Goal: Complete Application Form: Complete application form

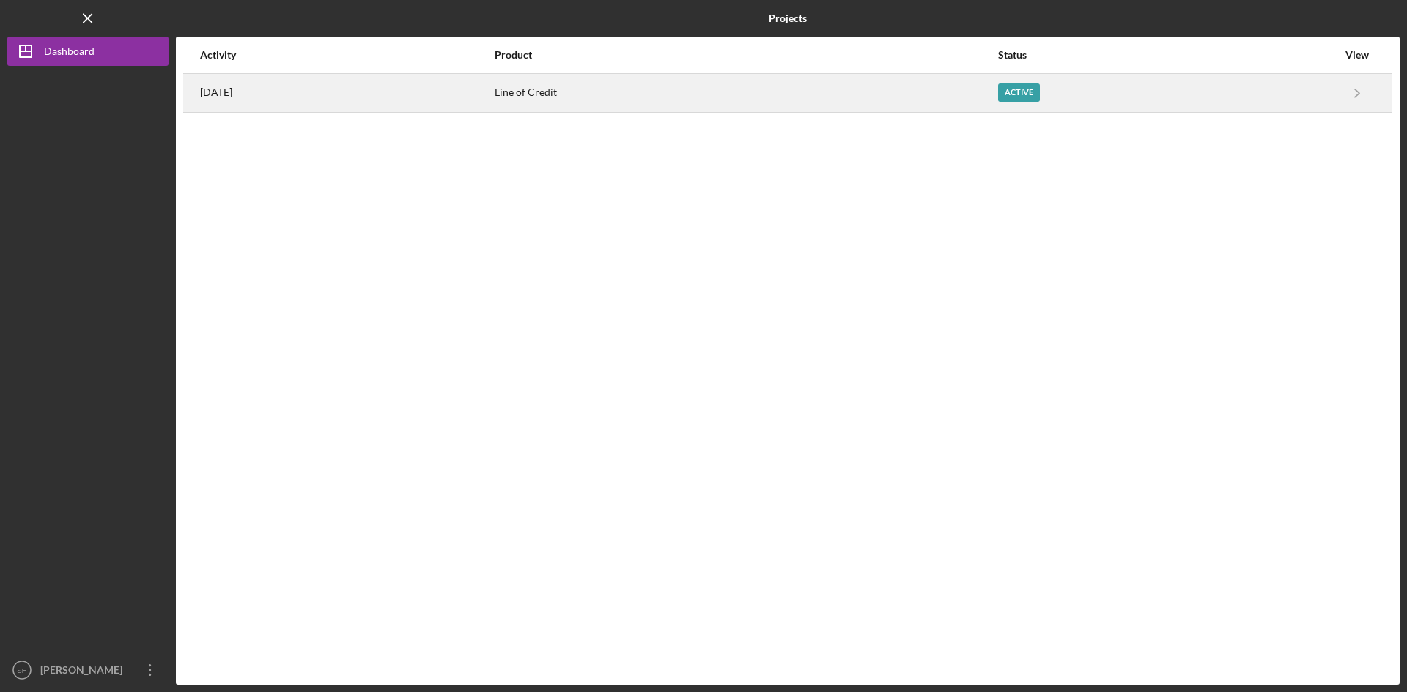
click at [1040, 89] on div "Active" at bounding box center [1019, 93] width 42 height 18
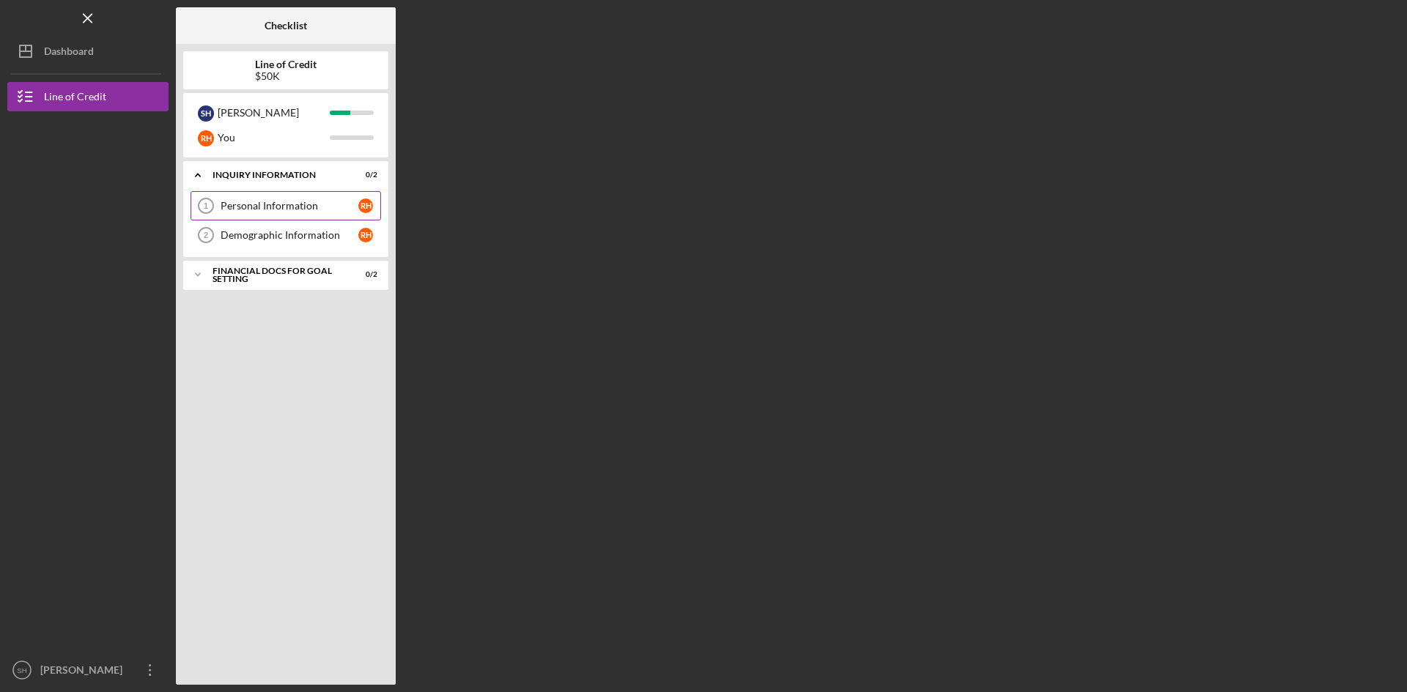
click at [289, 199] on link "Personal Information 1 Personal Information R H" at bounding box center [285, 205] width 190 height 29
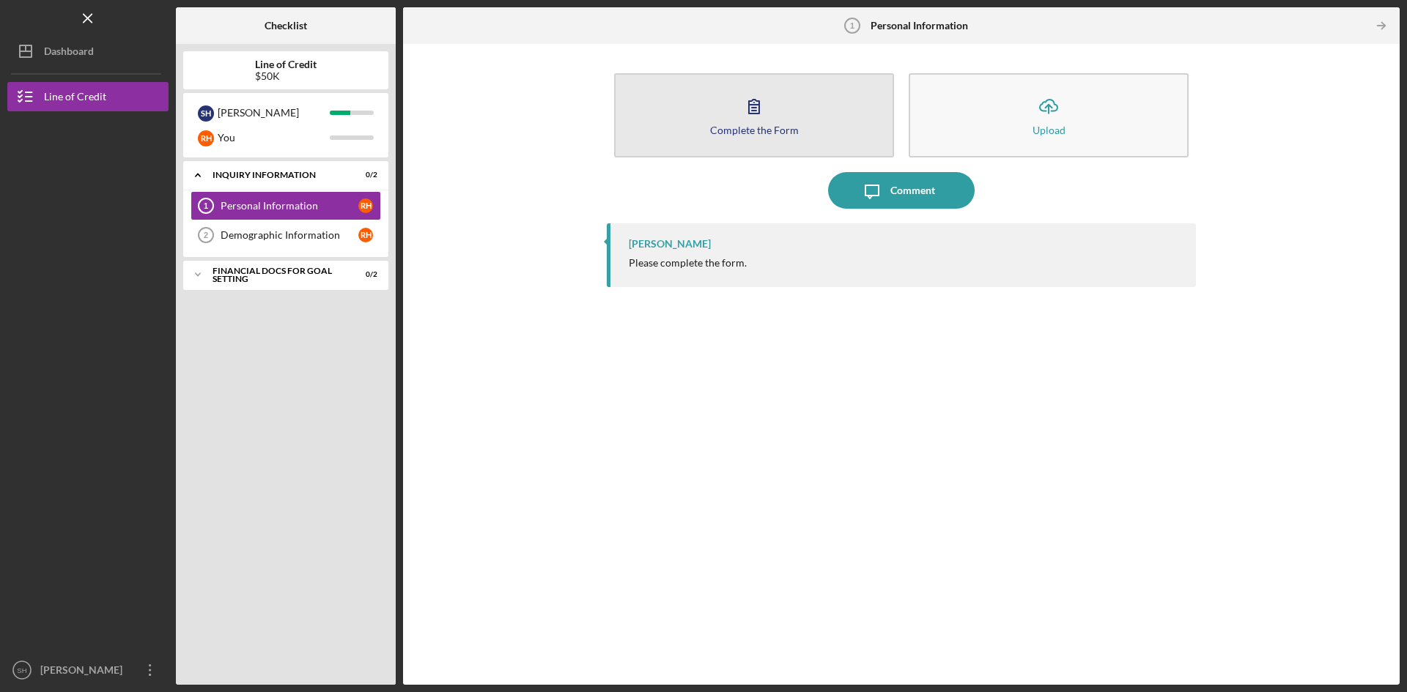
click at [748, 118] on icon "button" at bounding box center [754, 106] width 37 height 37
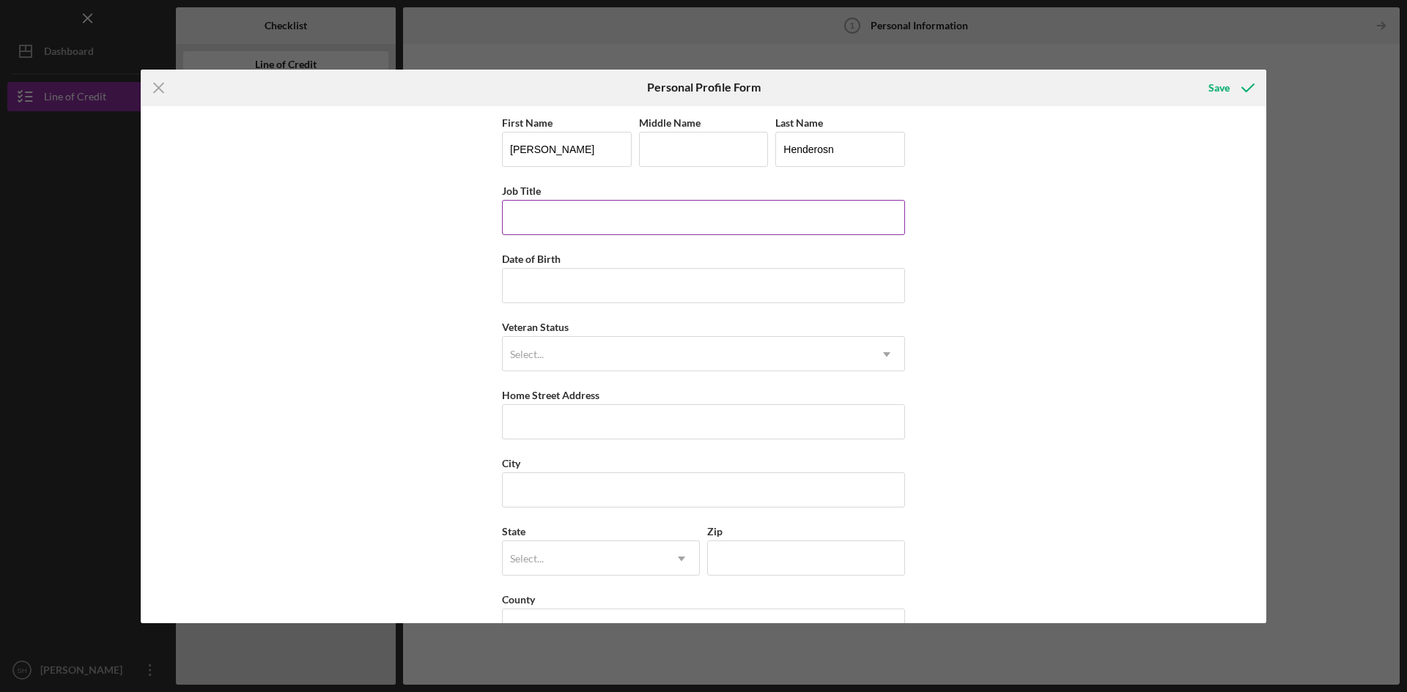
click at [551, 215] on input "Job Title" at bounding box center [703, 217] width 403 height 35
type input "President"
type input "[DATE]"
click at [887, 356] on icon "Icon/Dropdown Arrow" at bounding box center [886, 354] width 35 height 35
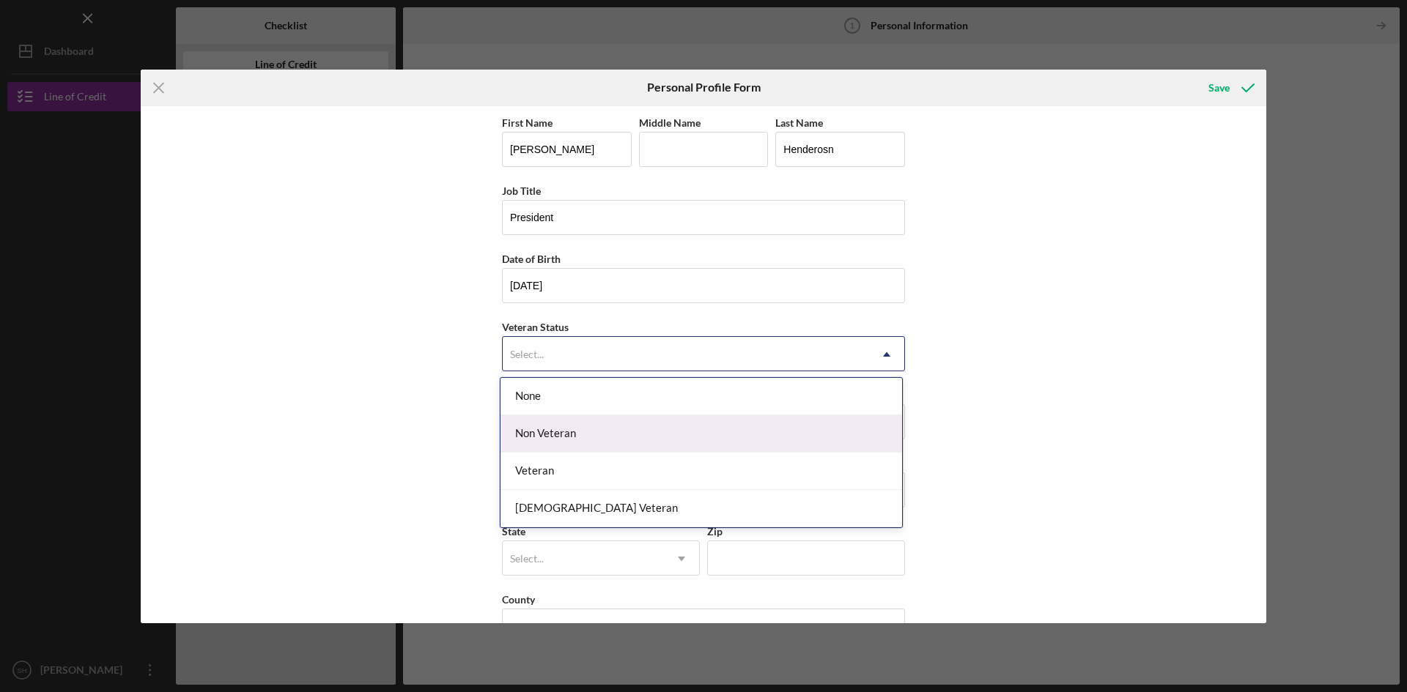
click at [532, 434] on div "Non Veteran" at bounding box center [700, 433] width 401 height 37
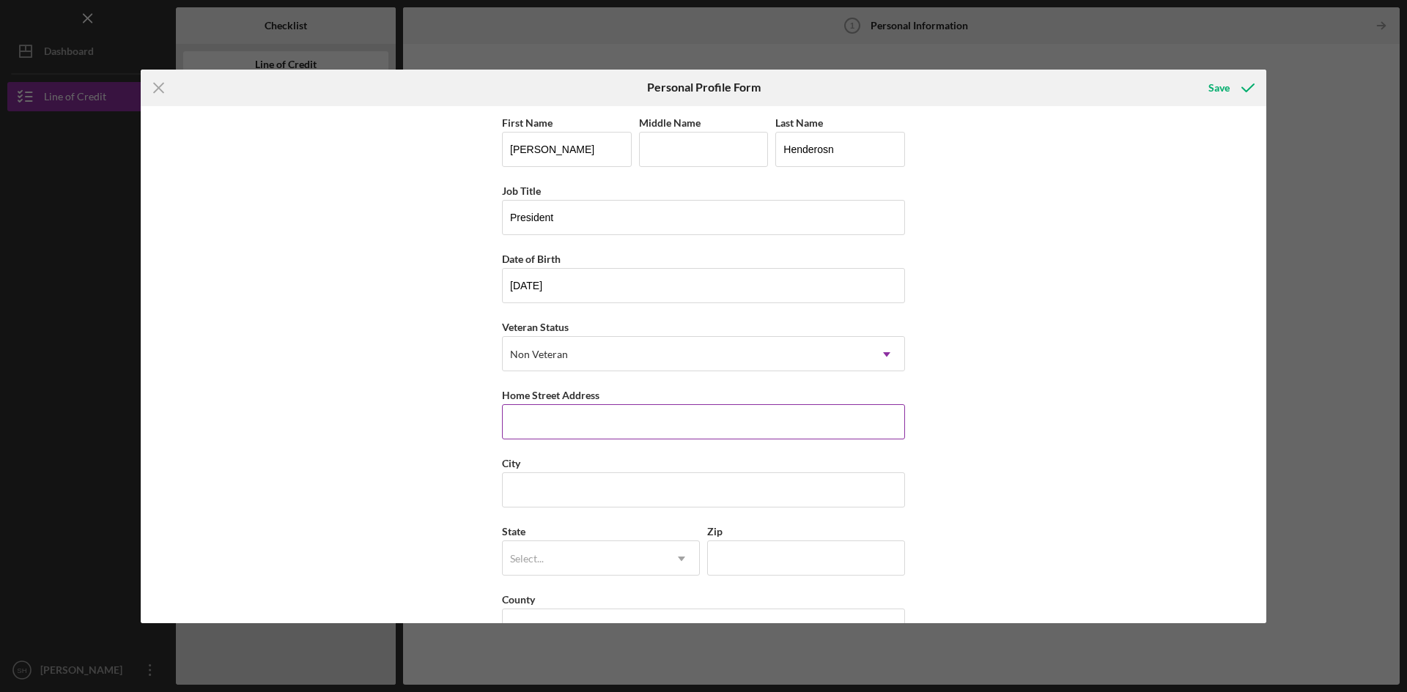
click at [599, 418] on input "Home Street Address" at bounding box center [703, 421] width 403 height 35
type input "[STREET_ADDRESS][PERSON_NAME]"
type input "Saint Louis"
type input "MO"
type input "63104"
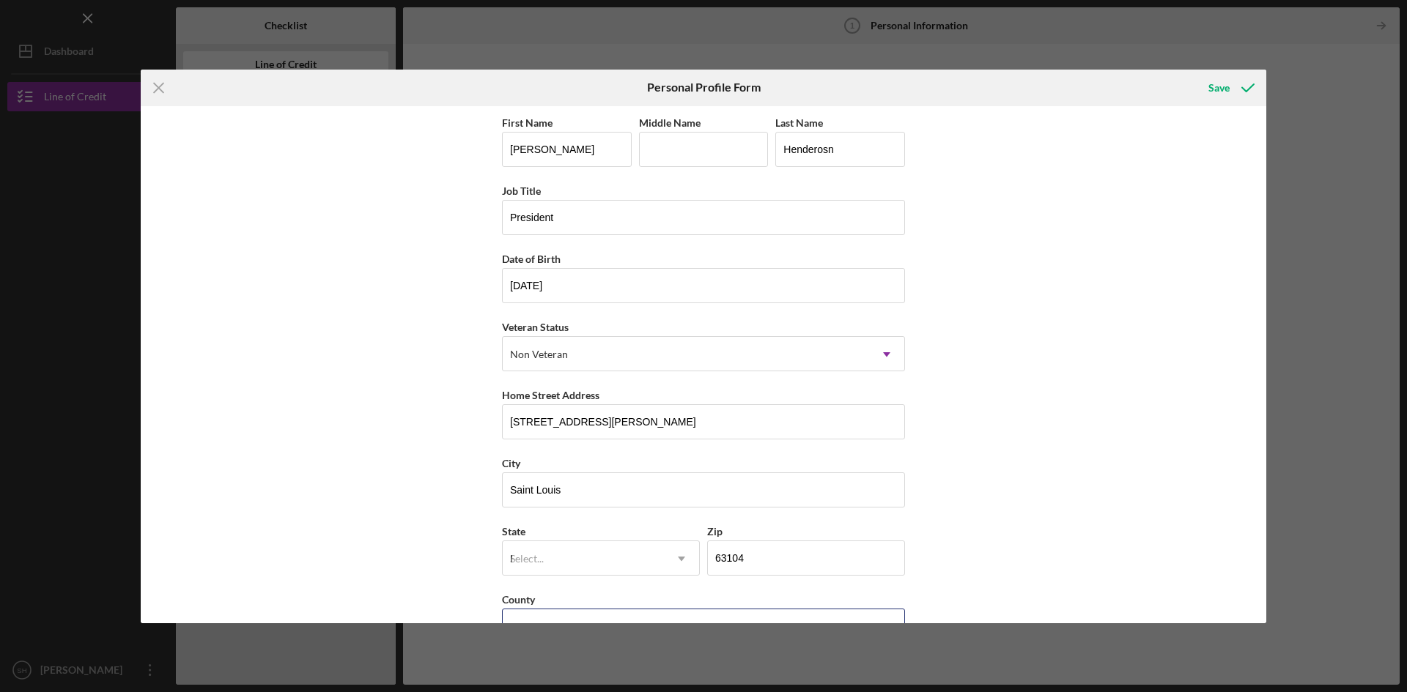
type input "[GEOGRAPHIC_DATA]"
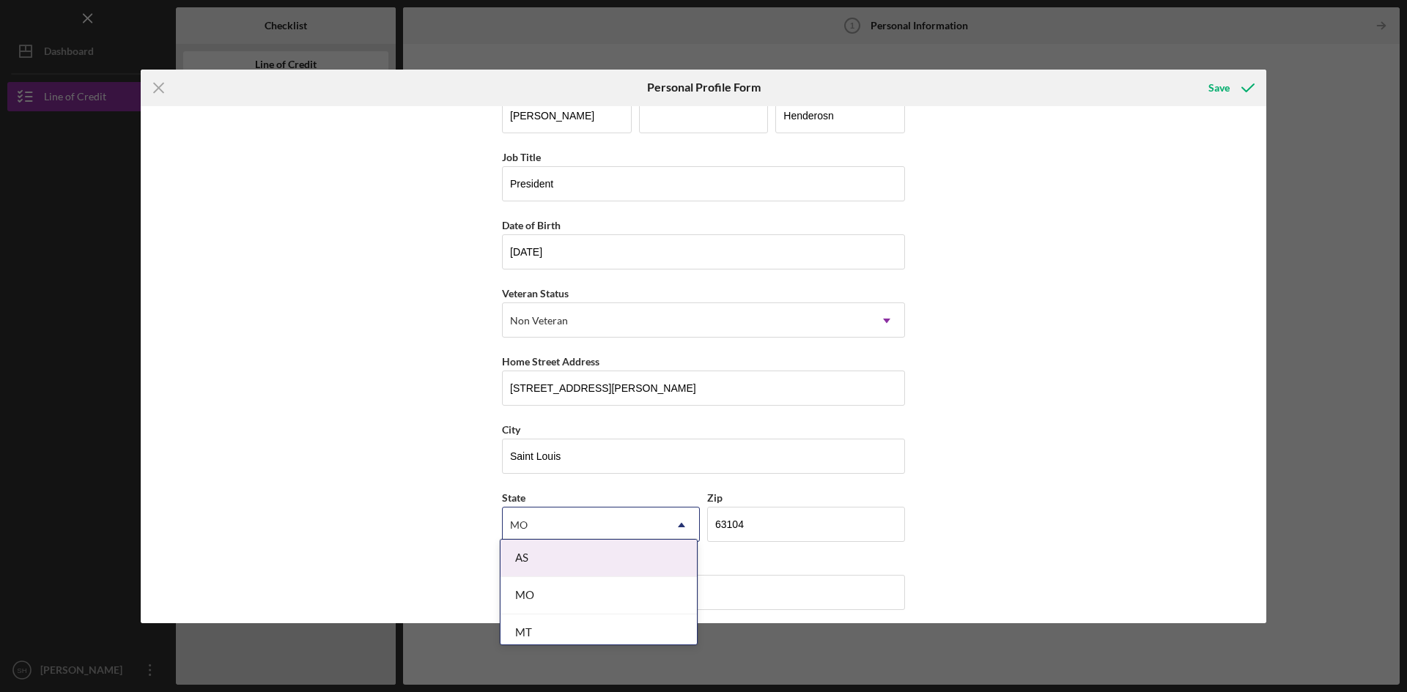
scroll to position [42, 0]
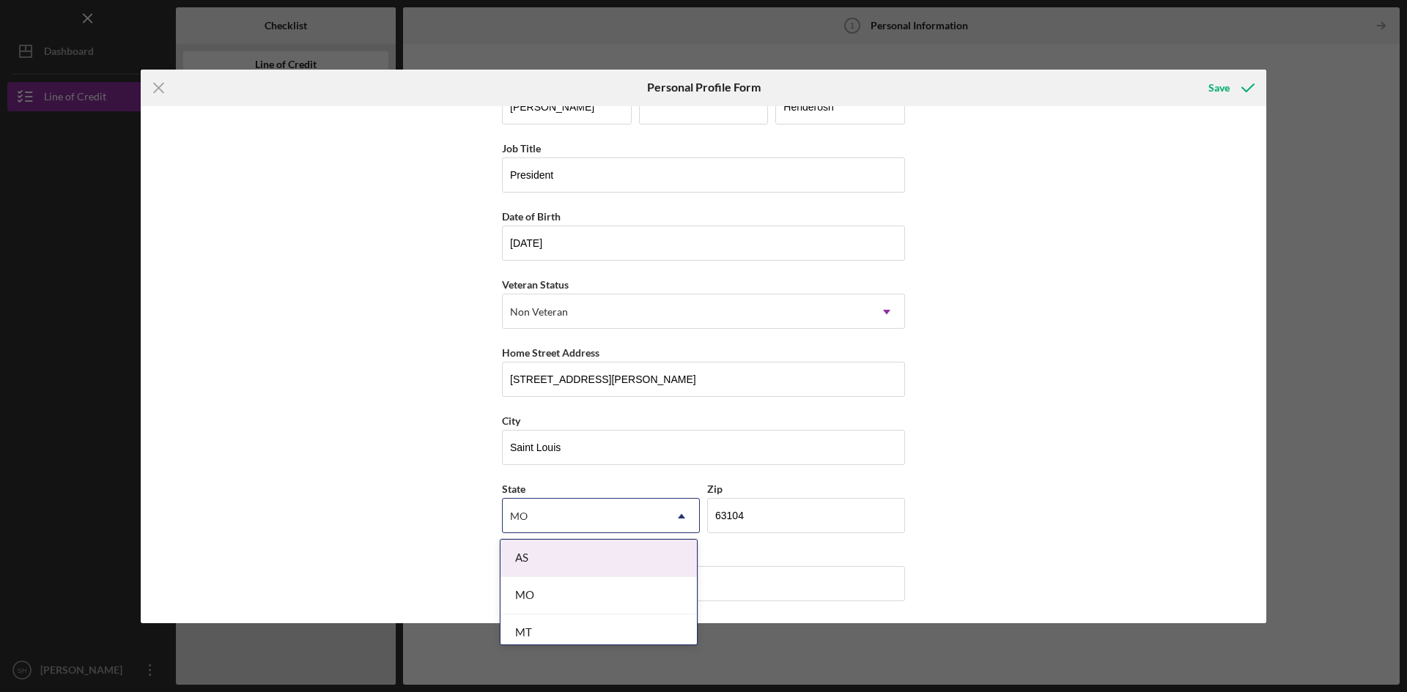
click at [507, 512] on div "MO" at bounding box center [583, 517] width 161 height 34
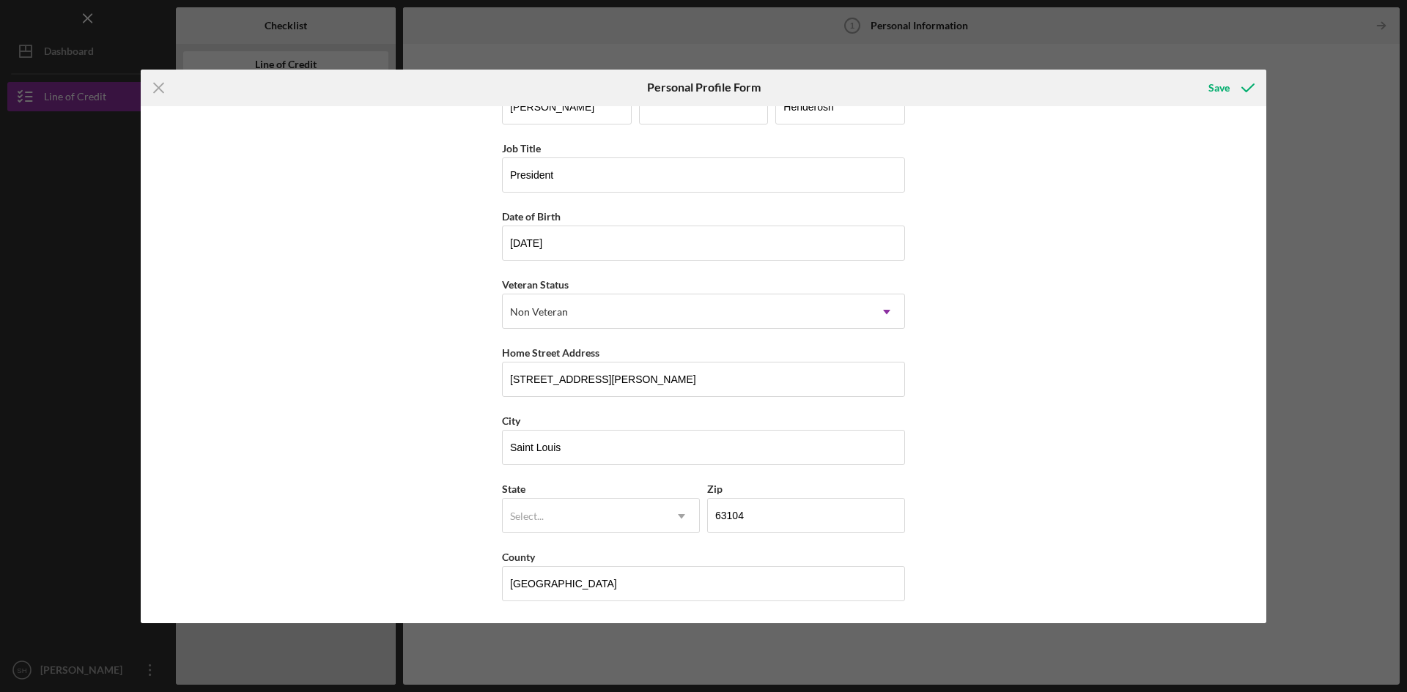
click at [1129, 478] on div "First Name [PERSON_NAME] Middle Name Last Name Henderosn Job Title President Da…" at bounding box center [703, 364] width 1125 height 517
click at [1221, 87] on div "Save" at bounding box center [1218, 87] width 21 height 29
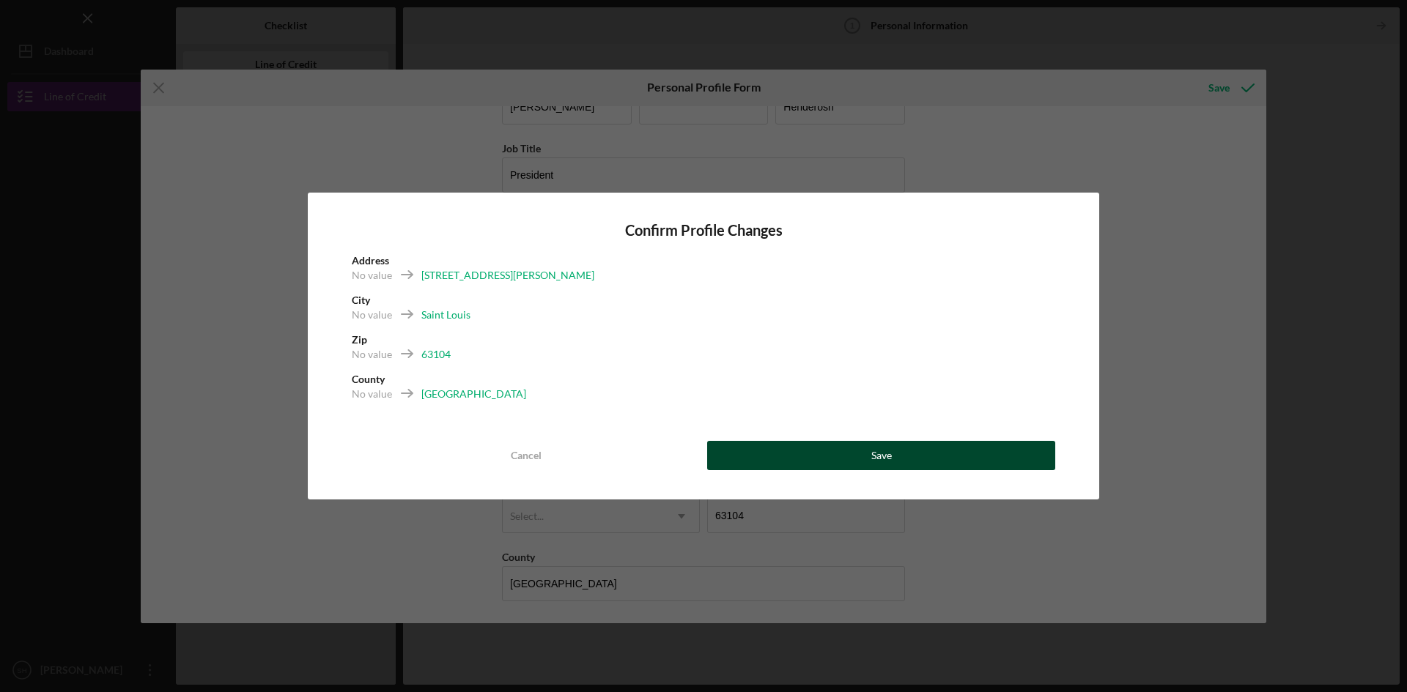
click at [866, 458] on button "Save" at bounding box center [881, 455] width 348 height 29
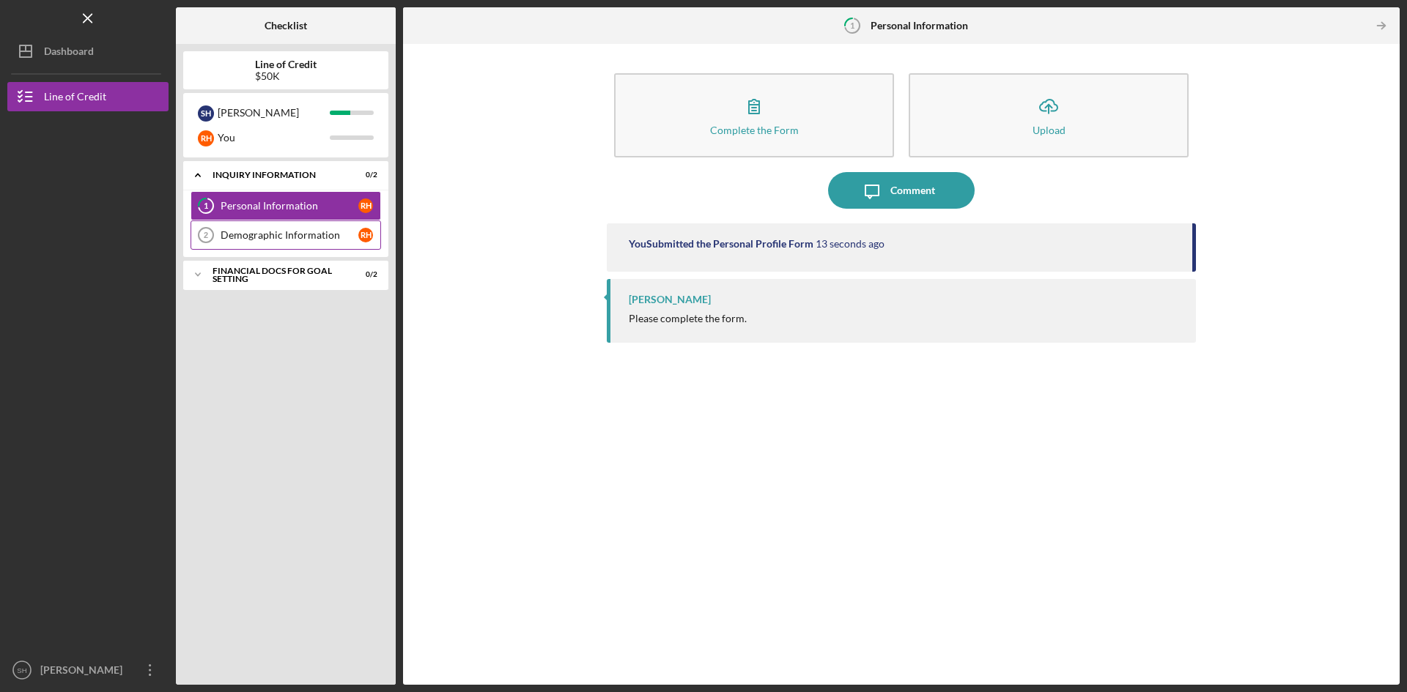
click at [264, 235] on div "Demographic Information" at bounding box center [290, 235] width 138 height 12
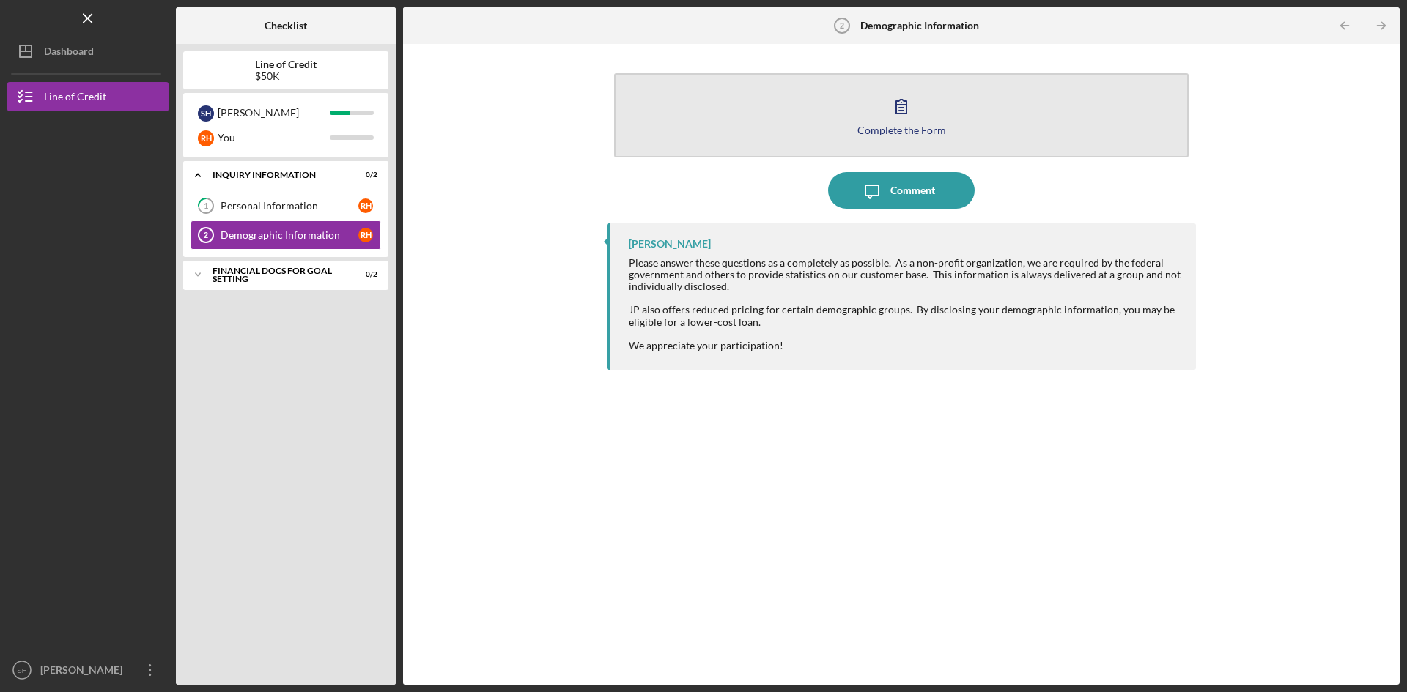
click at [860, 108] on button "Complete the Form Form" at bounding box center [901, 115] width 574 height 84
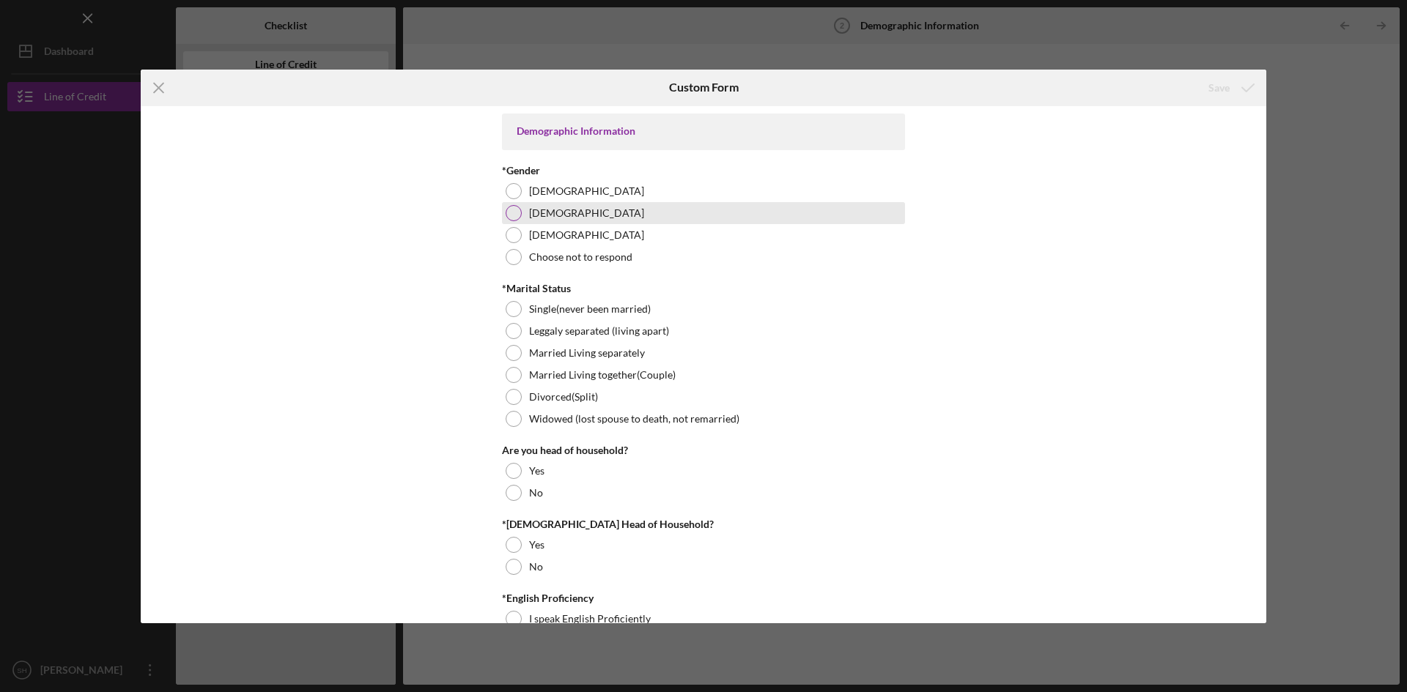
click at [511, 213] on div at bounding box center [514, 213] width 16 height 16
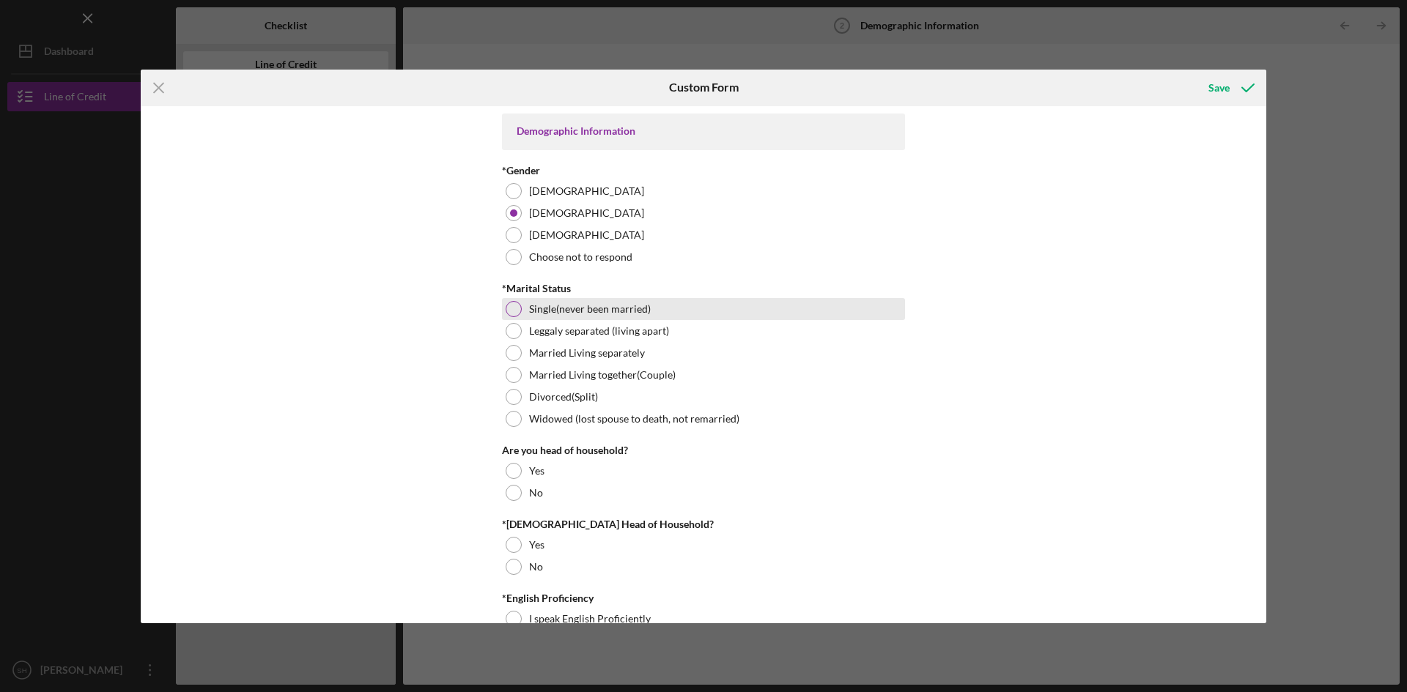
click at [514, 303] on div at bounding box center [514, 309] width 16 height 16
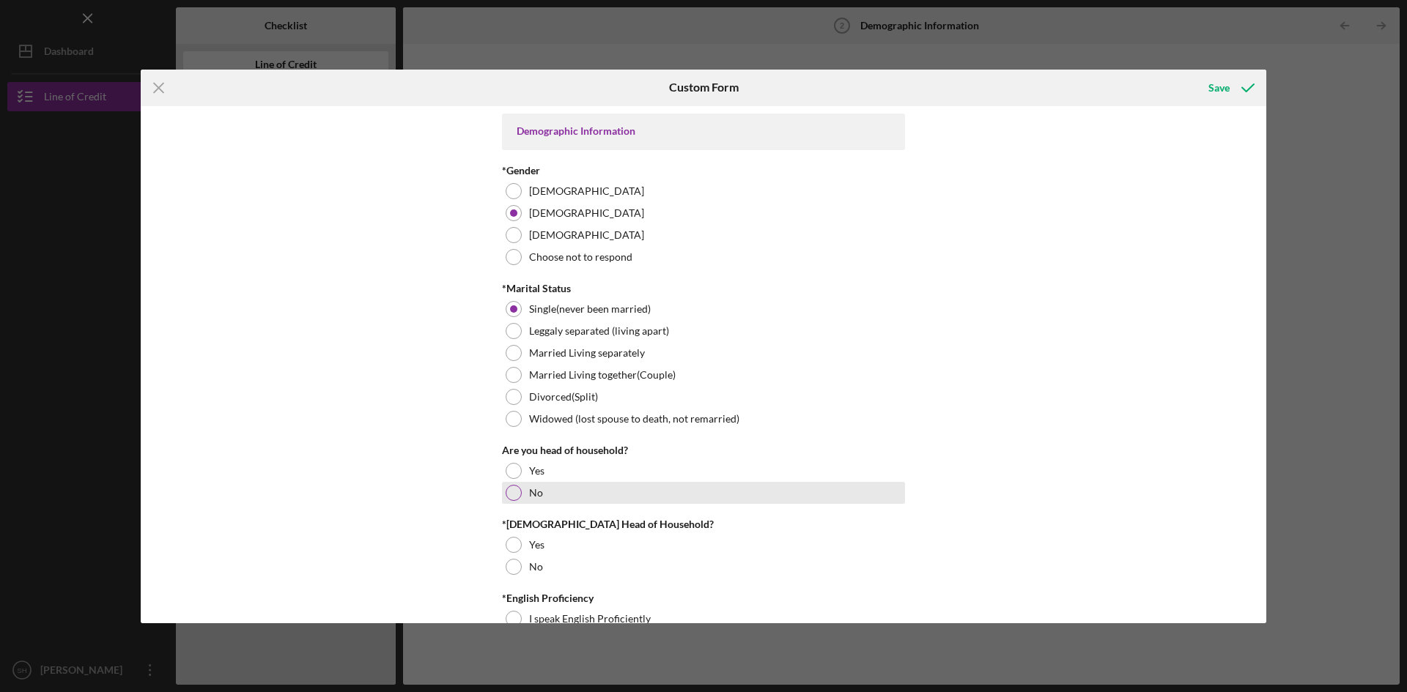
click at [516, 492] on div at bounding box center [514, 493] width 16 height 16
click at [510, 563] on div at bounding box center [514, 567] width 16 height 16
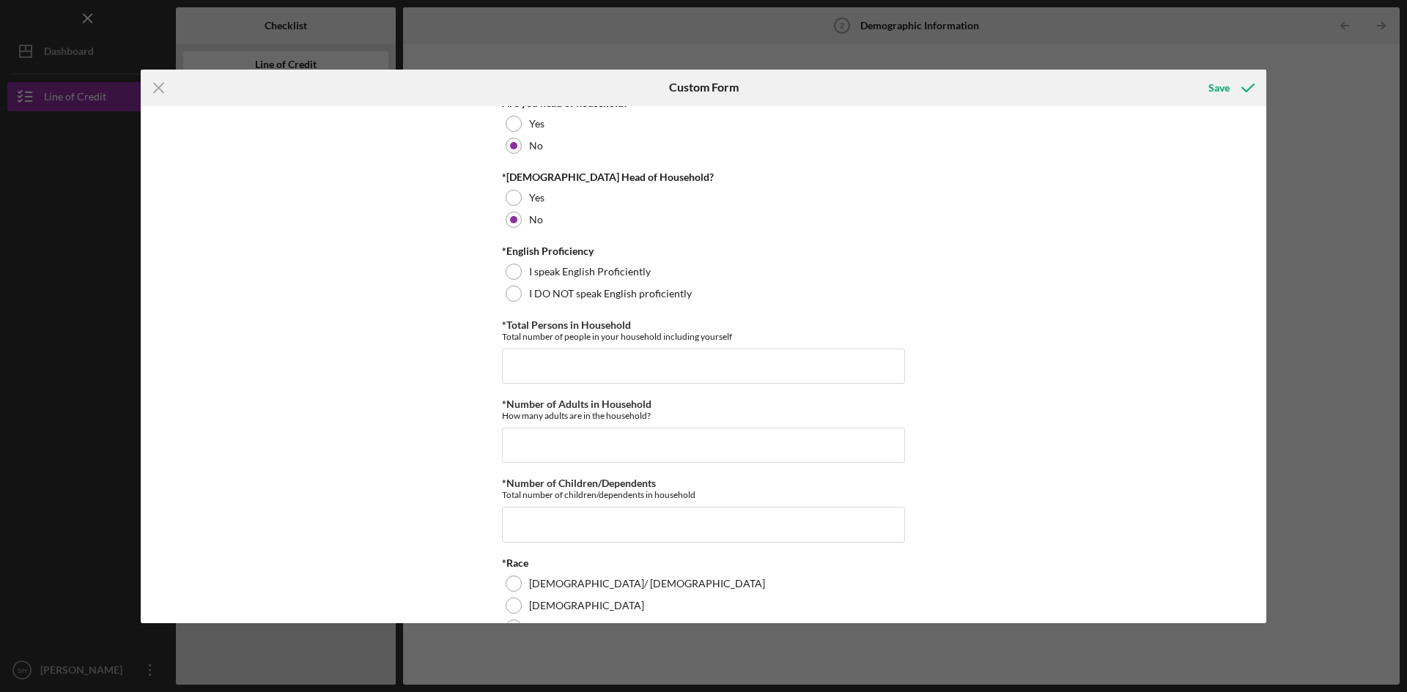
scroll to position [353, 0]
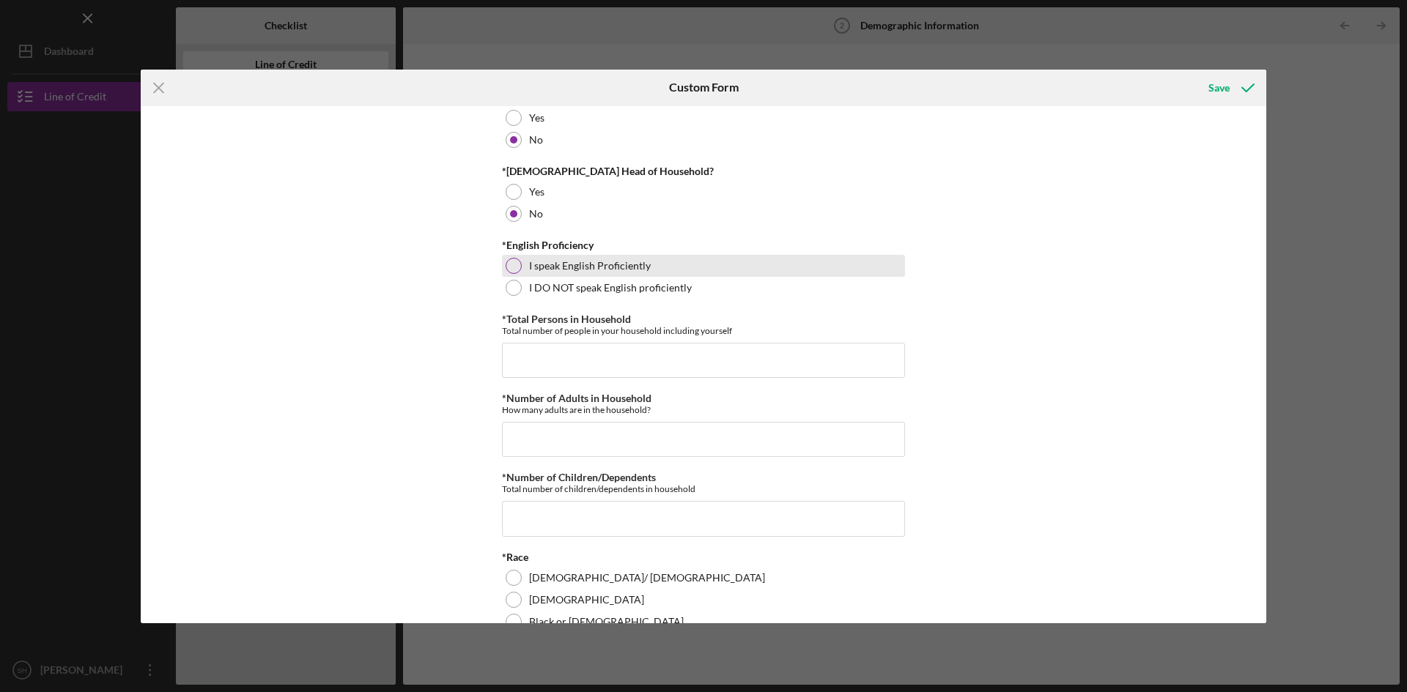
click at [511, 264] on div at bounding box center [514, 266] width 16 height 16
click at [548, 359] on input "*Total Persons in Household" at bounding box center [703, 360] width 403 height 35
type input "6"
type input "0"
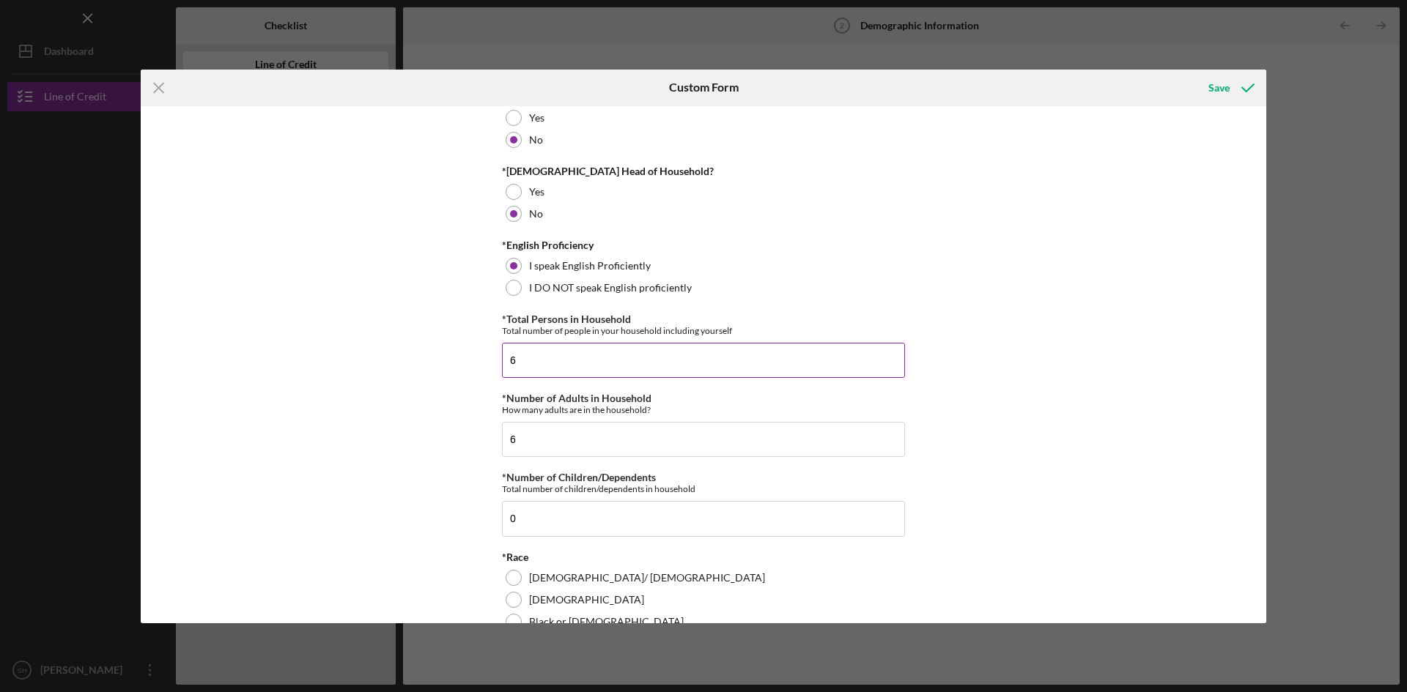
scroll to position [921, 0]
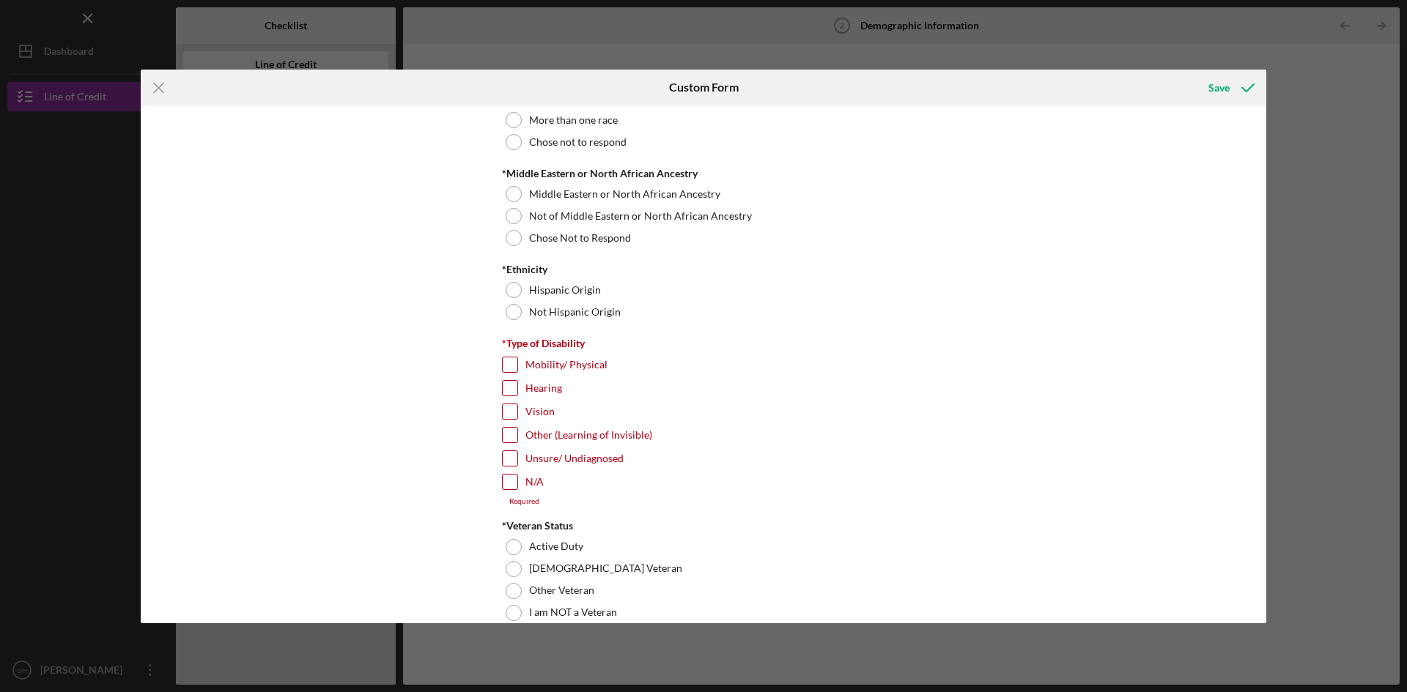
click at [506, 479] on input "N/A" at bounding box center [510, 482] width 15 height 15
checkbox input "true"
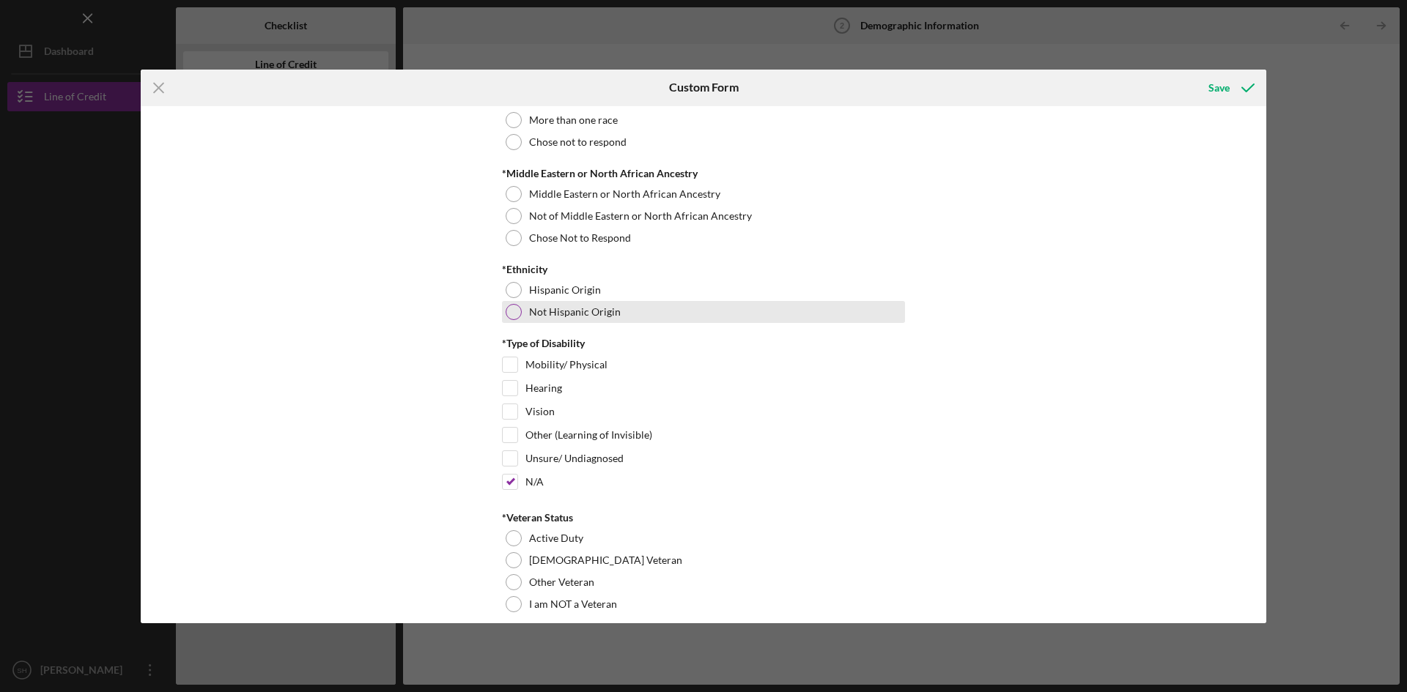
click at [517, 311] on div at bounding box center [514, 312] width 16 height 16
drag, startPoint x: 1267, startPoint y: 273, endPoint x: 1264, endPoint y: 244, distance: 28.8
click at [1264, 244] on div "Icon/Menu Close Custom Form Save Demographic Information *Gender [DEMOGRAPHIC_D…" at bounding box center [703, 346] width 1407 height 692
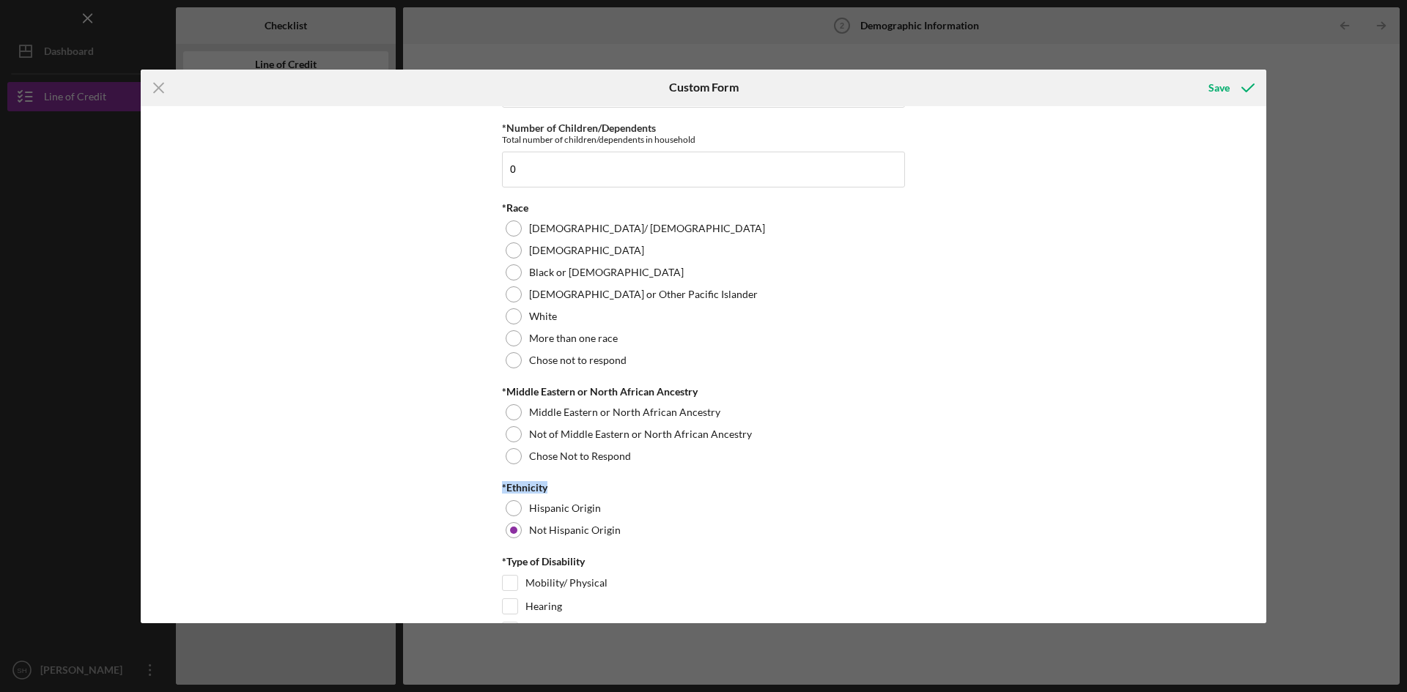
scroll to position [689, 0]
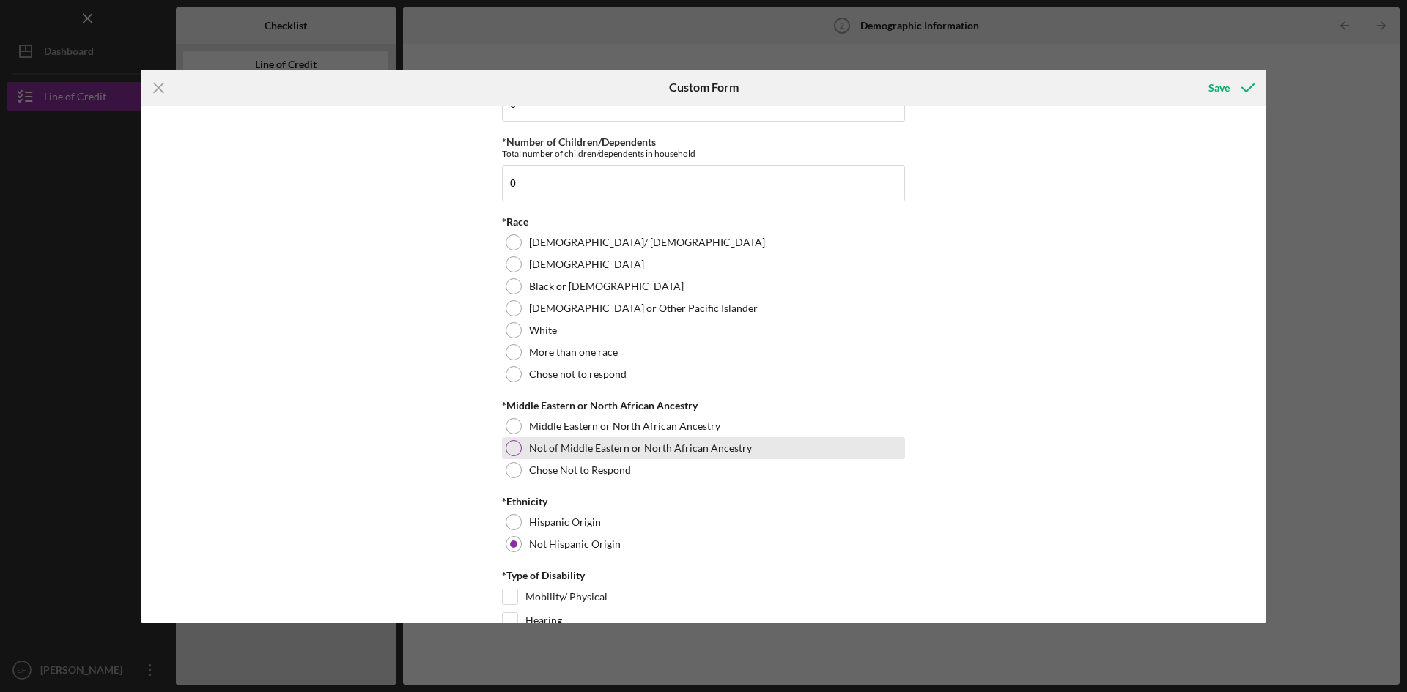
click at [511, 448] on div at bounding box center [514, 448] width 16 height 16
click at [508, 288] on div at bounding box center [514, 286] width 16 height 16
drag, startPoint x: 1267, startPoint y: 240, endPoint x: 1265, endPoint y: 289, distance: 49.8
click at [1265, 289] on div "Icon/Menu Close Custom Form Save Demographic Information *Gender [DEMOGRAPHIC_D…" at bounding box center [703, 346] width 1407 height 692
click at [1086, 382] on div "Demographic Information *Gender [DEMOGRAPHIC_DATA] [DEMOGRAPHIC_DATA] [DEMOGRAP…" at bounding box center [703, 364] width 1125 height 517
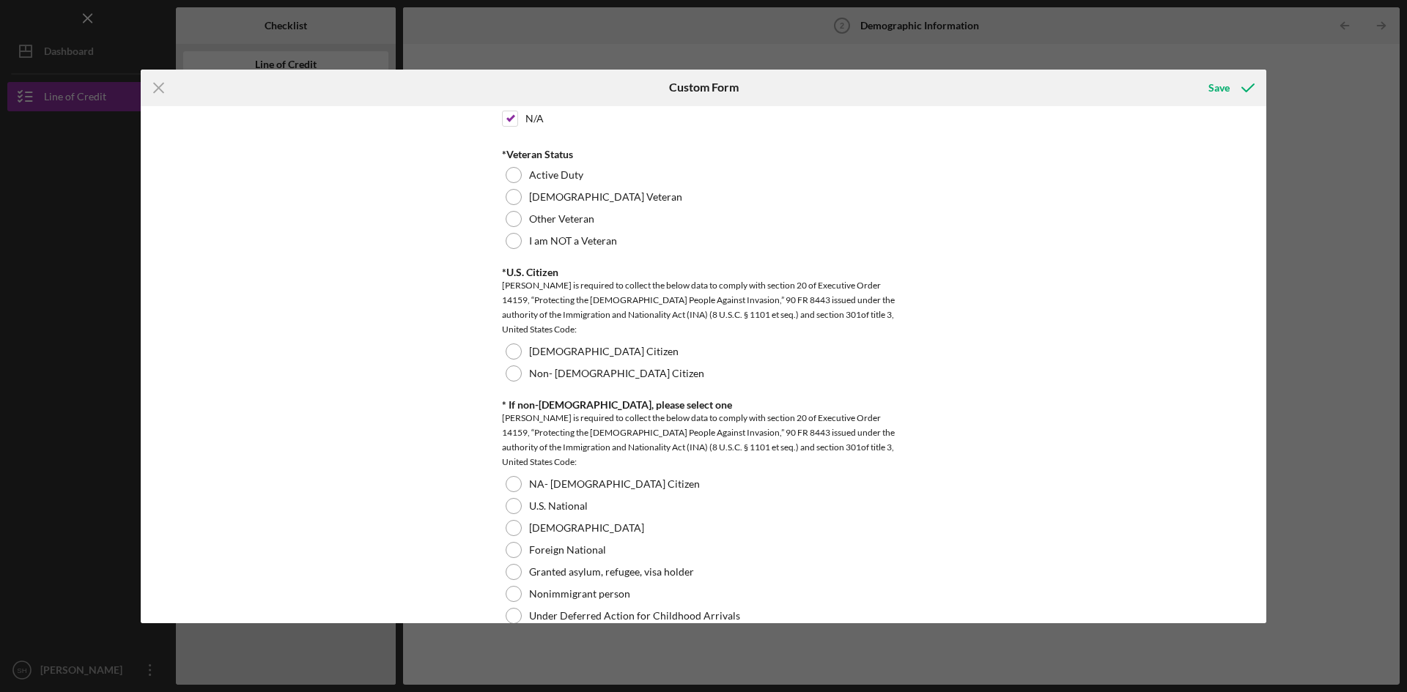
scroll to position [1317, 0]
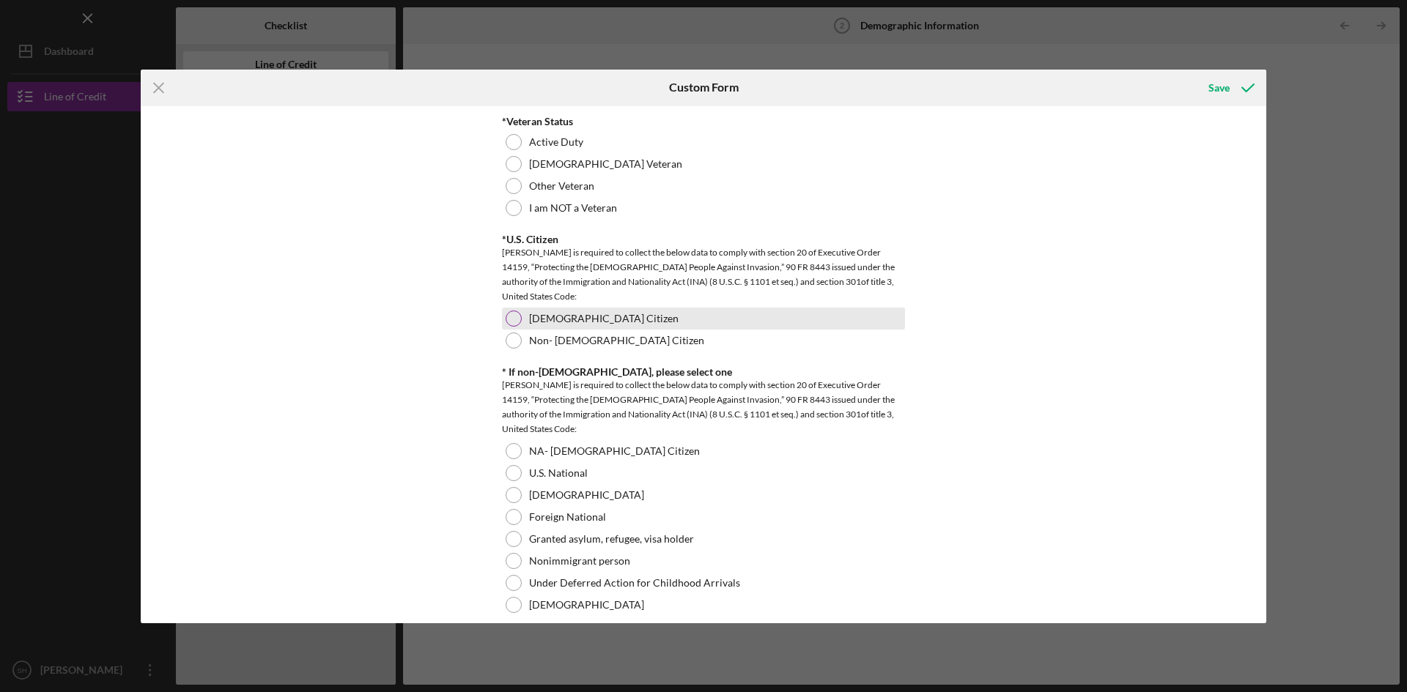
click at [515, 315] on div at bounding box center [514, 319] width 16 height 16
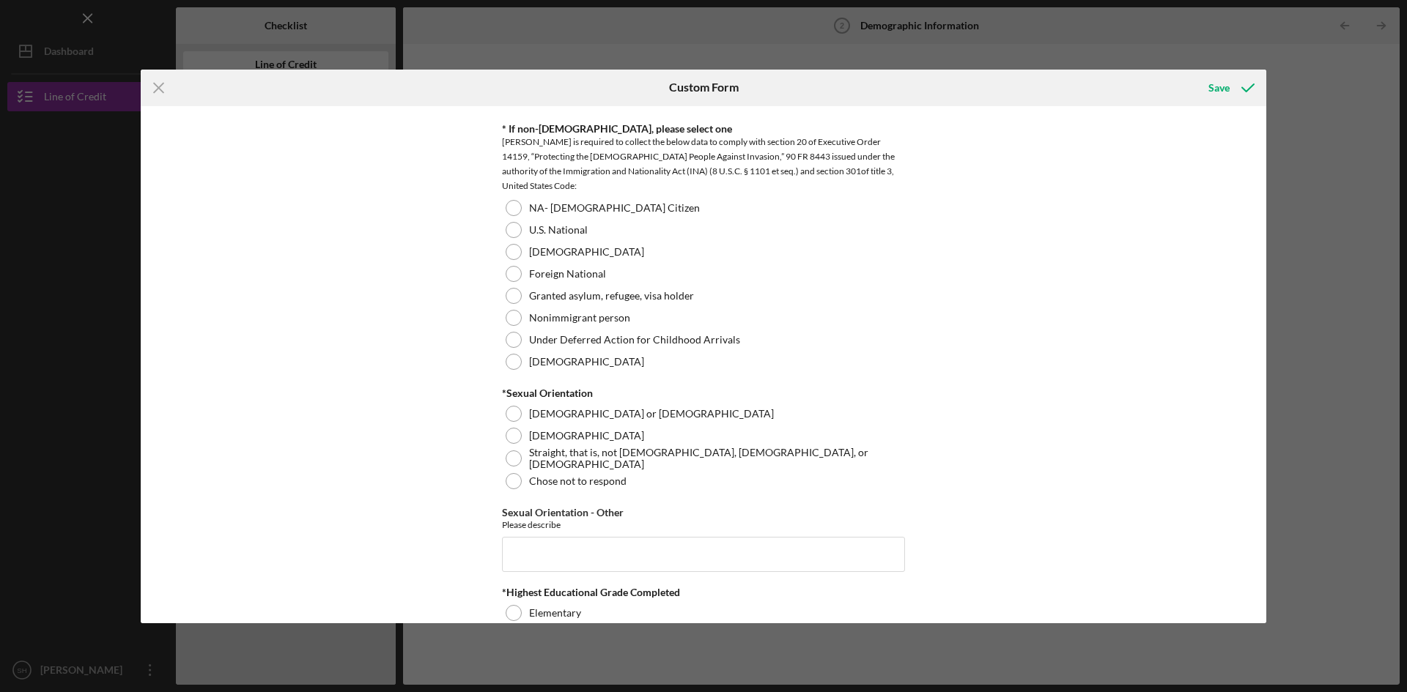
scroll to position [1668, 0]
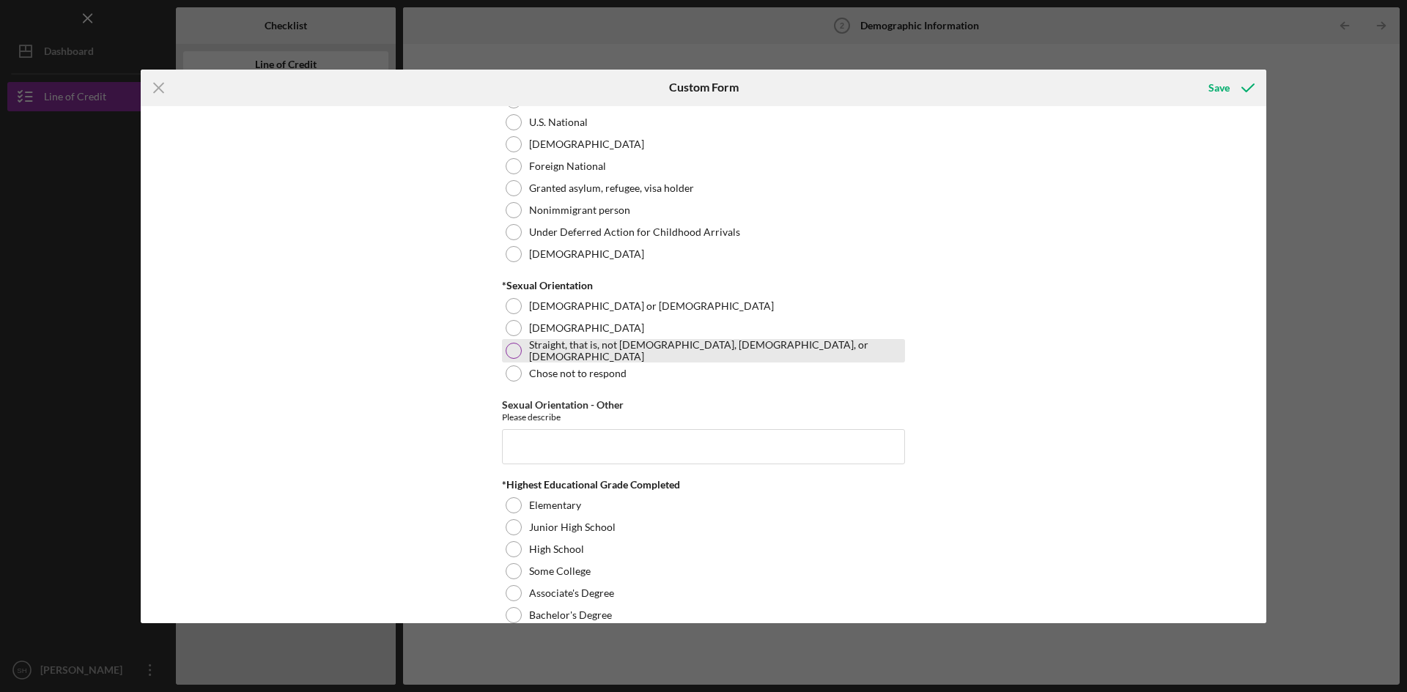
click at [514, 346] on div at bounding box center [514, 351] width 16 height 16
click at [511, 442] on input "Sexual Orientation - Other" at bounding box center [703, 446] width 403 height 35
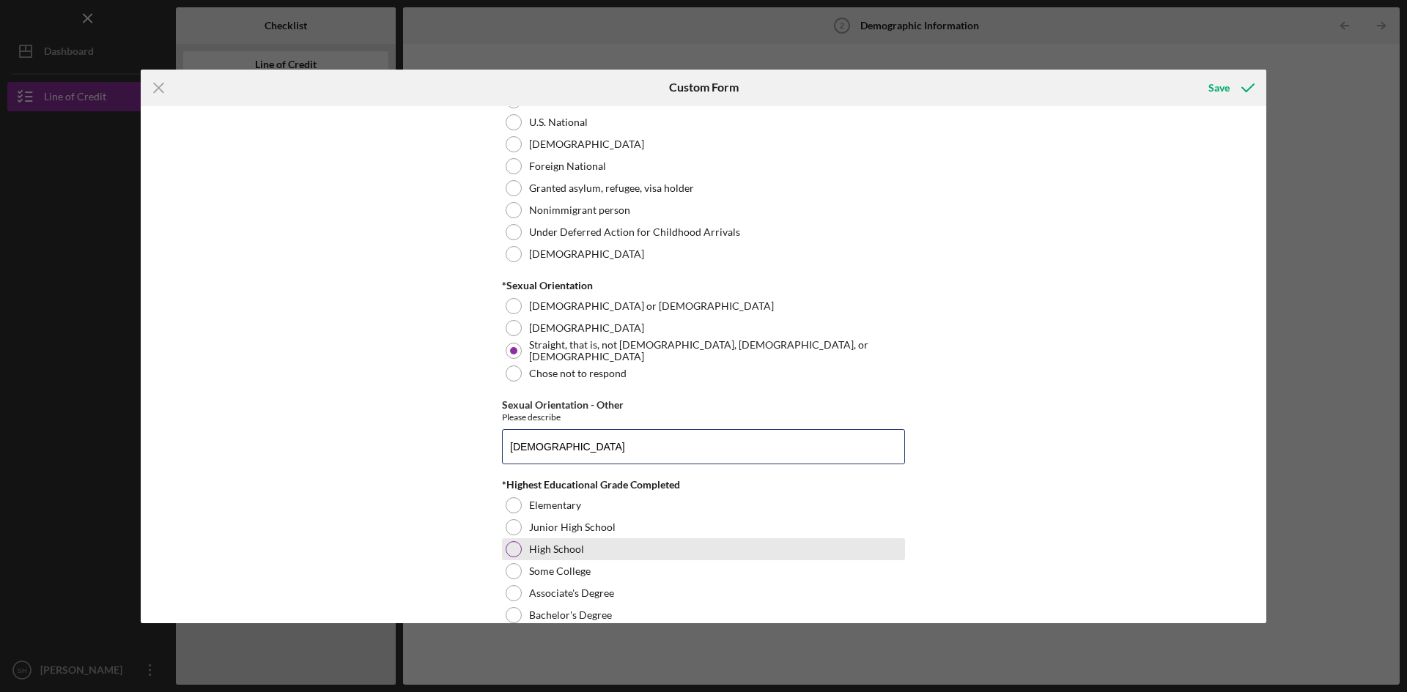
type input "[DEMOGRAPHIC_DATA]"
click at [516, 544] on div at bounding box center [514, 549] width 16 height 16
drag, startPoint x: 1267, startPoint y: 399, endPoint x: 1265, endPoint y: 428, distance: 29.3
click at [1265, 428] on div "Icon/Menu Close Custom Form Save Demographic Information *Gender [DEMOGRAPHIC_D…" at bounding box center [703, 346] width 1407 height 692
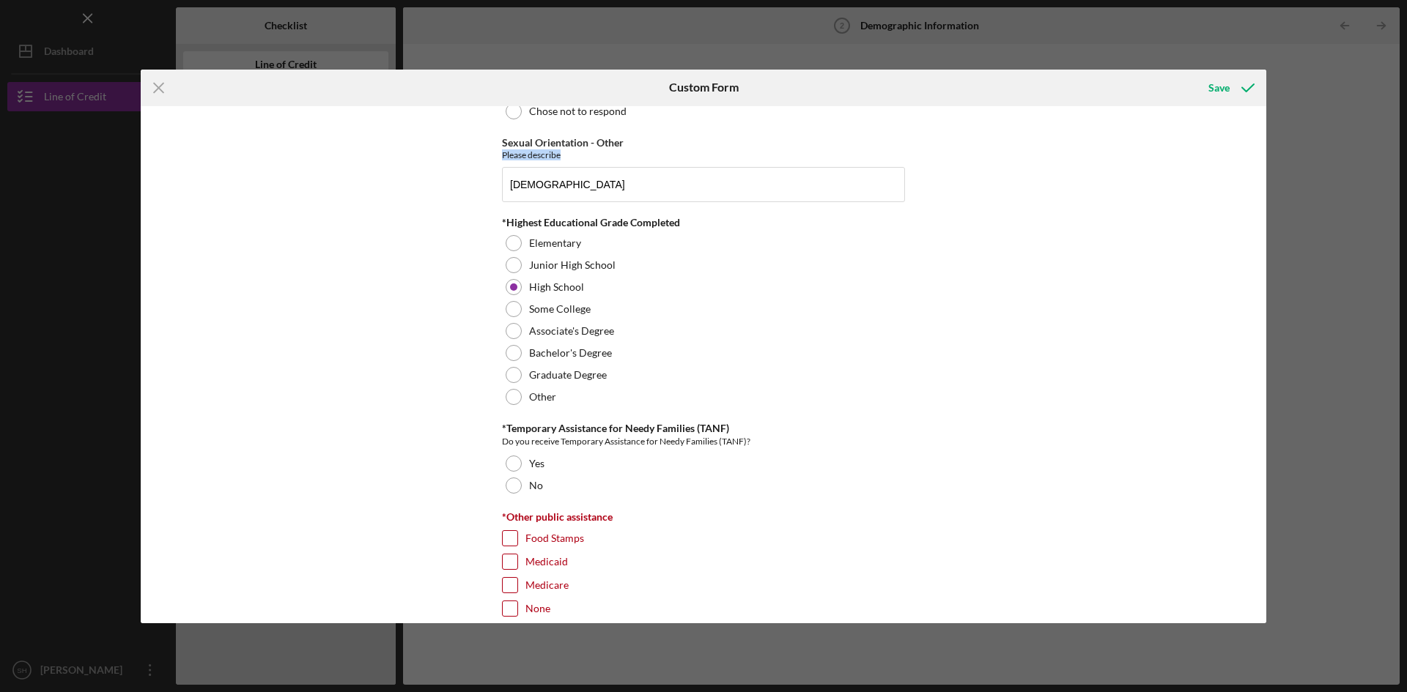
scroll to position [2015, 0]
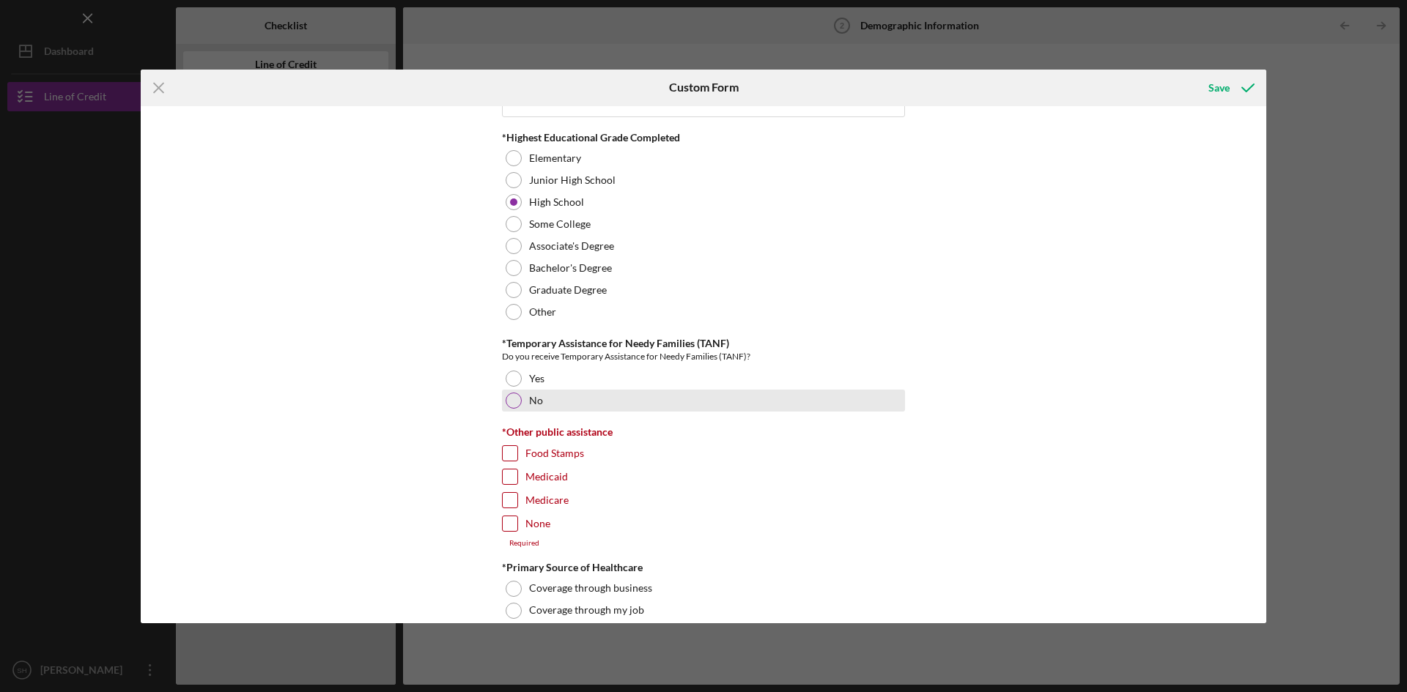
click at [508, 395] on div at bounding box center [514, 401] width 16 height 16
click at [510, 524] on input "None" at bounding box center [510, 524] width 15 height 15
checkbox input "true"
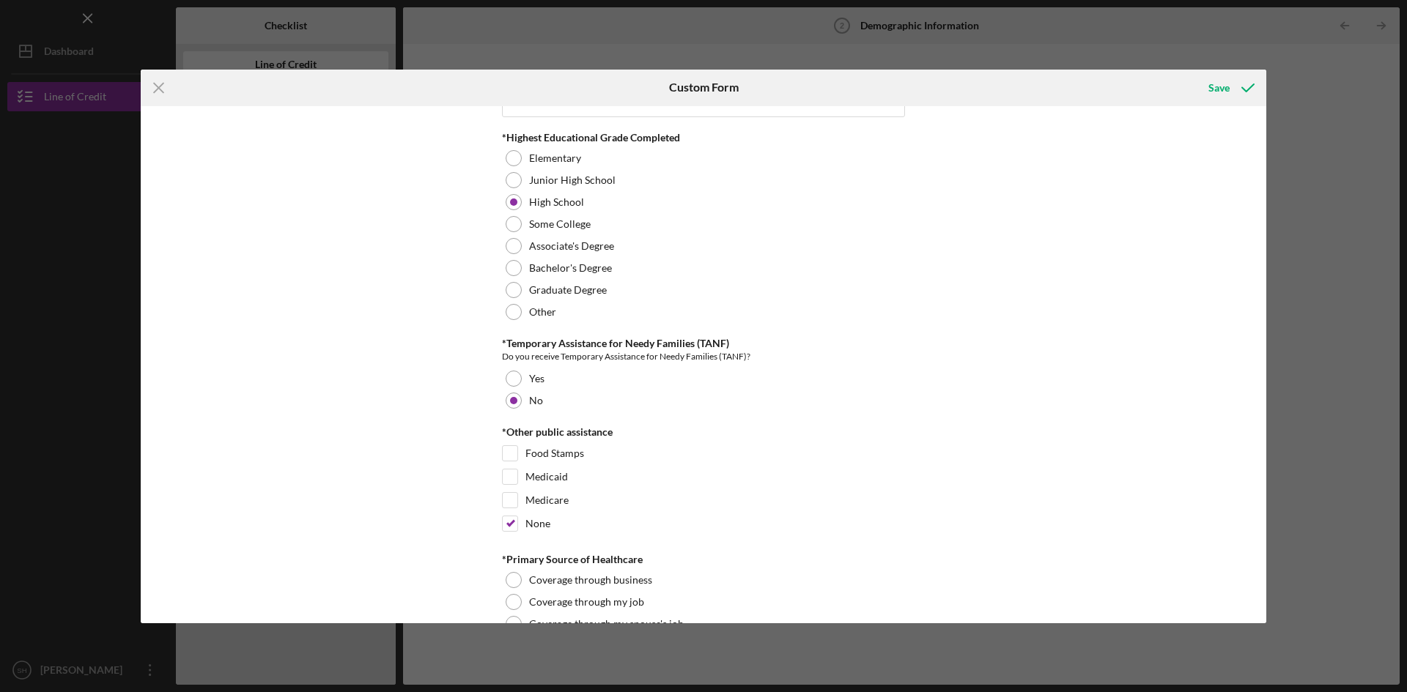
drag, startPoint x: 1267, startPoint y: 443, endPoint x: 1263, endPoint y: 460, distance: 18.0
click at [1263, 460] on div "Icon/Menu Close Custom Form Save Demographic Information *Gender [DEMOGRAPHIC_D…" at bounding box center [703, 346] width 1407 height 692
drag, startPoint x: 1261, startPoint y: 443, endPoint x: 1267, endPoint y: 481, distance: 39.4
click at [1267, 481] on div "Icon/Menu Close Custom Form Save Demographic Information *Gender [DEMOGRAPHIC_D…" at bounding box center [703, 346] width 1407 height 692
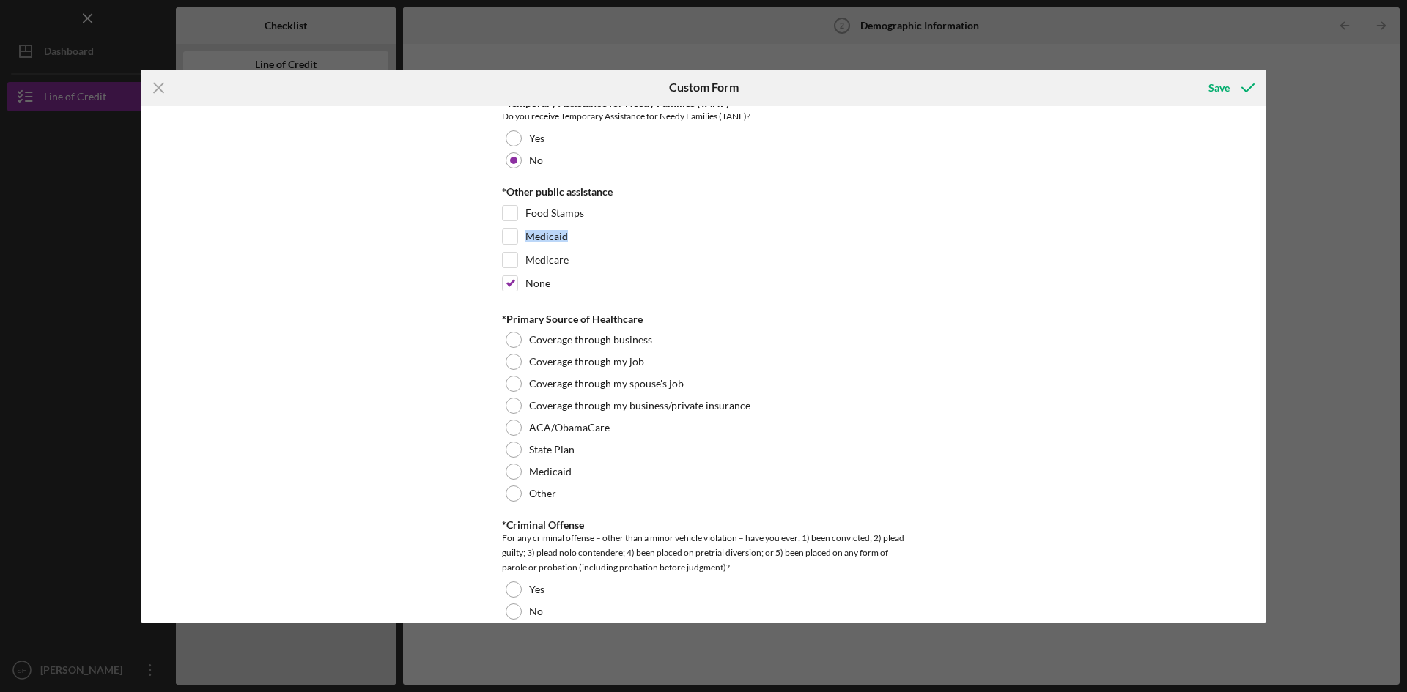
scroll to position [2293, 0]
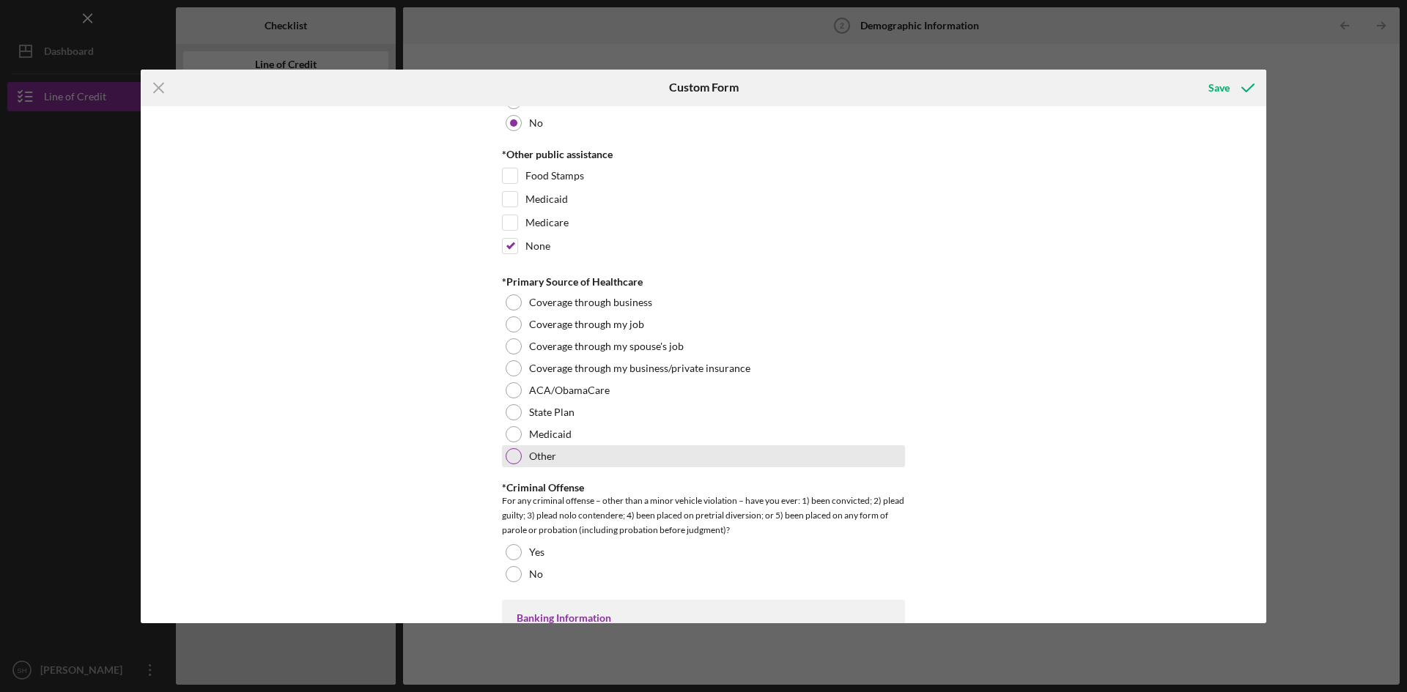
click at [510, 459] on div at bounding box center [514, 456] width 16 height 16
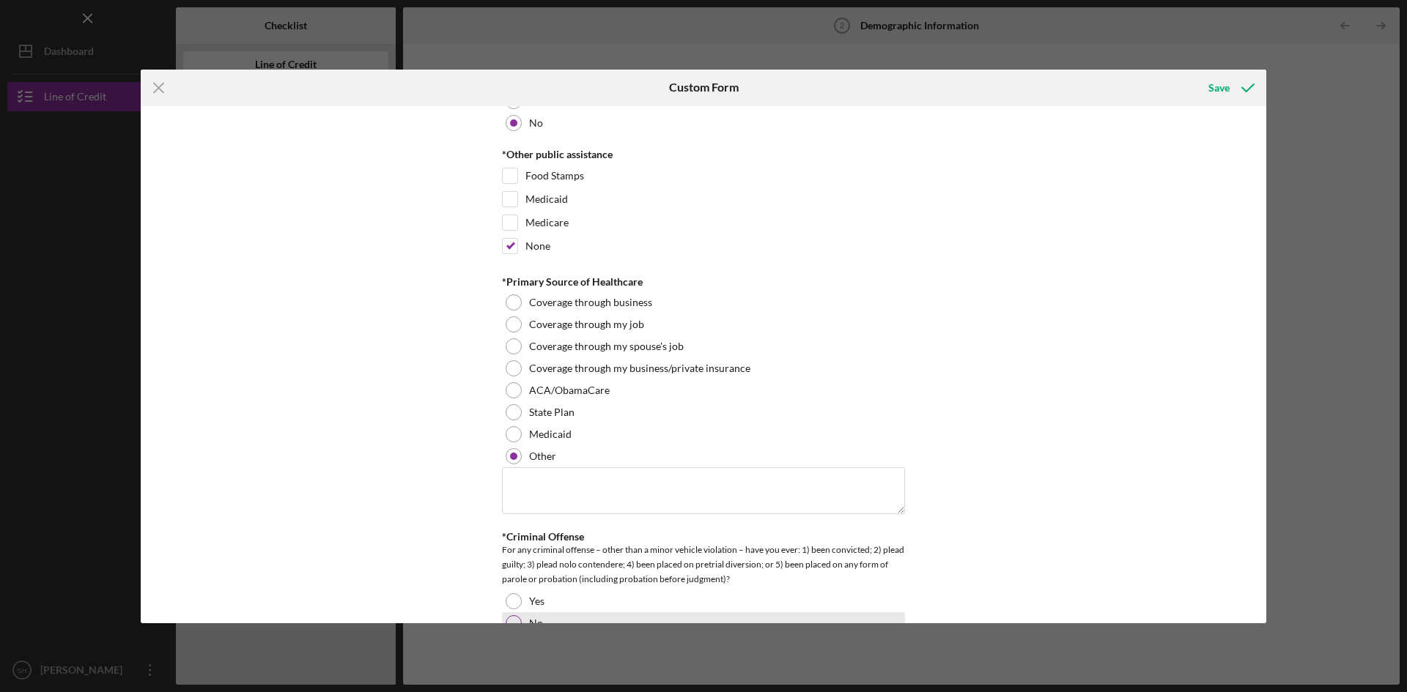
click at [510, 619] on div at bounding box center [514, 623] width 16 height 16
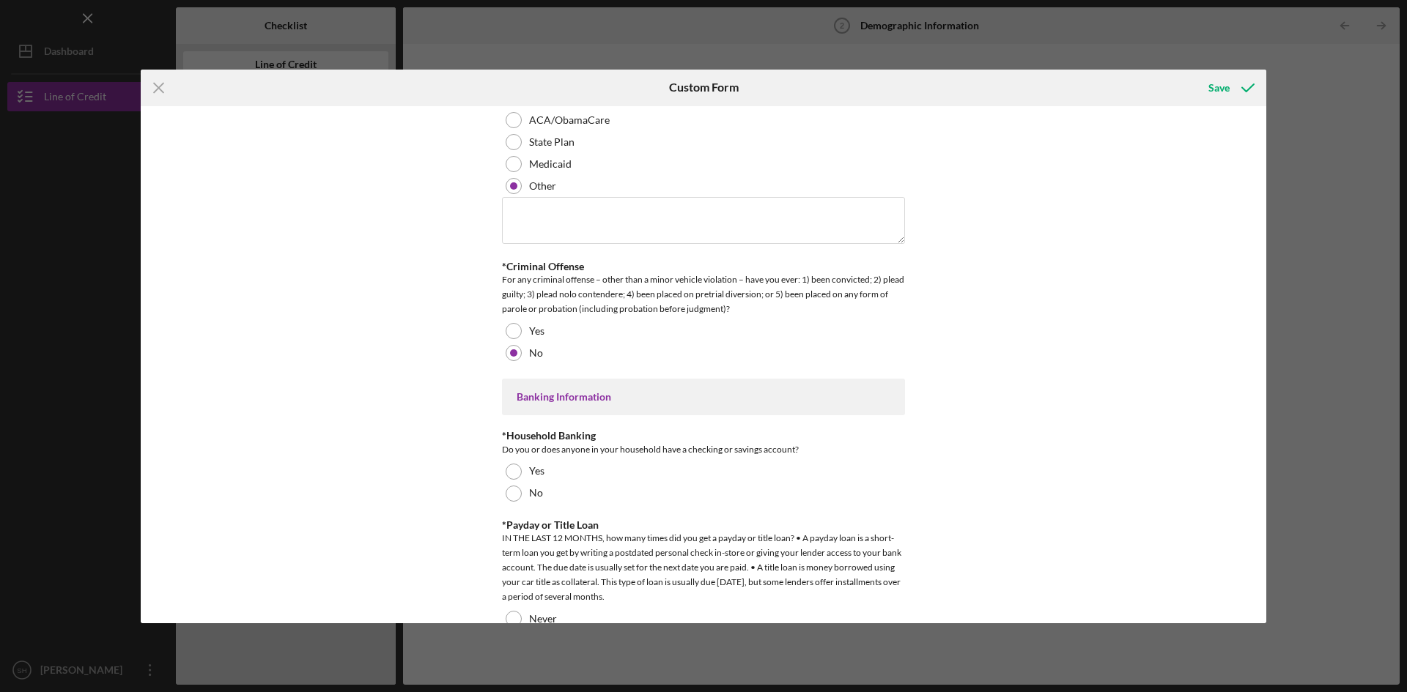
scroll to position [2649, 0]
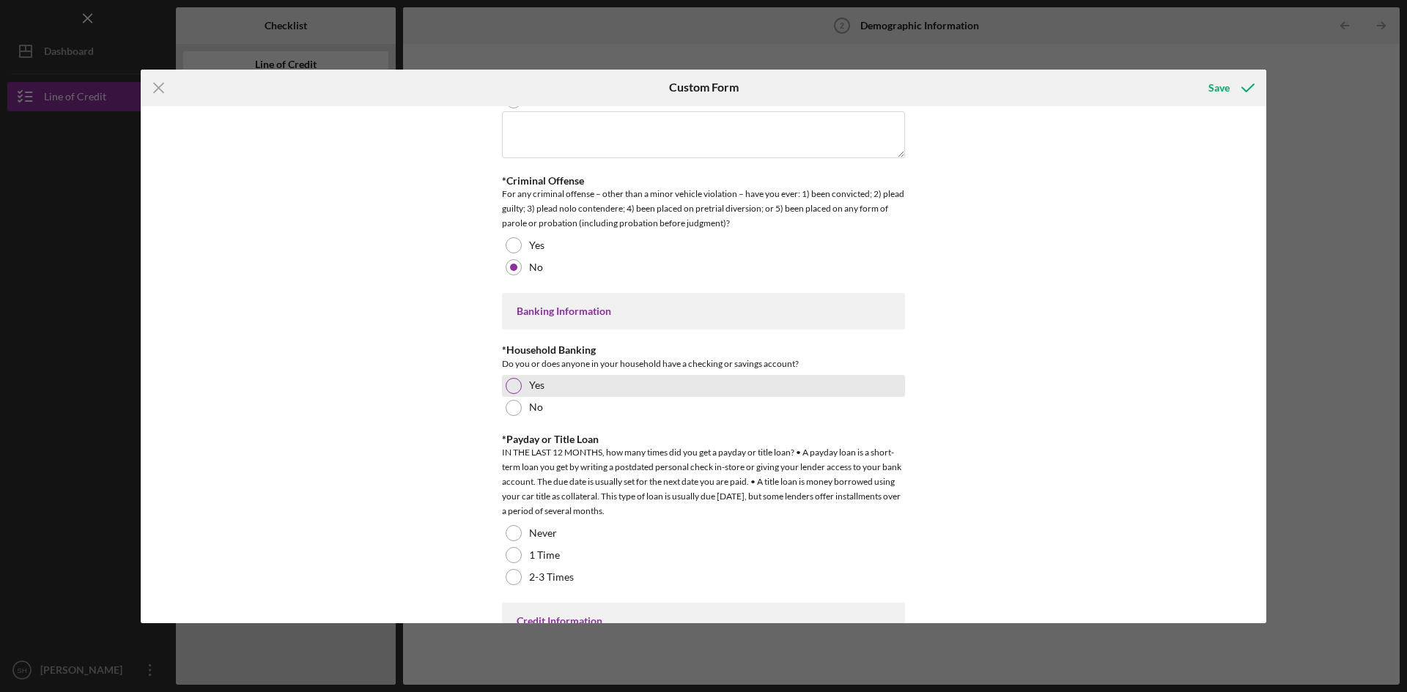
click at [506, 378] on div at bounding box center [514, 386] width 16 height 16
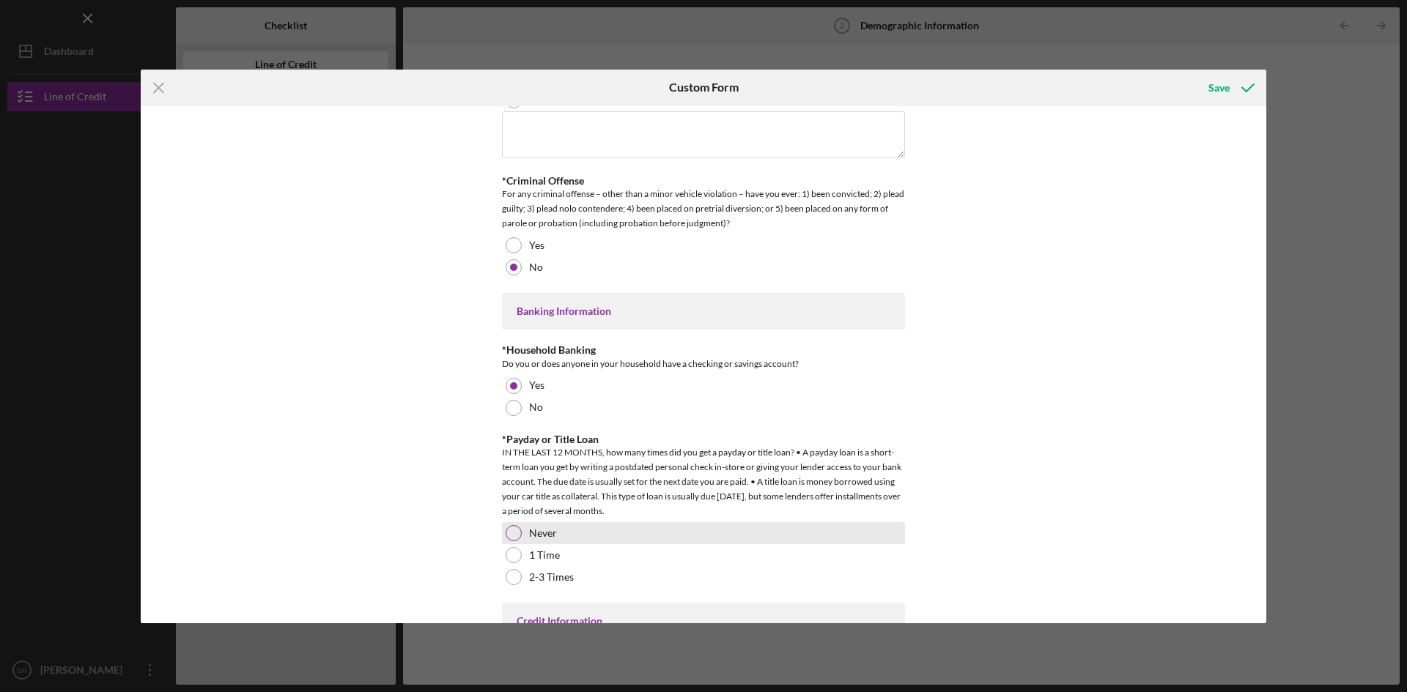
click at [512, 525] on div at bounding box center [514, 533] width 16 height 16
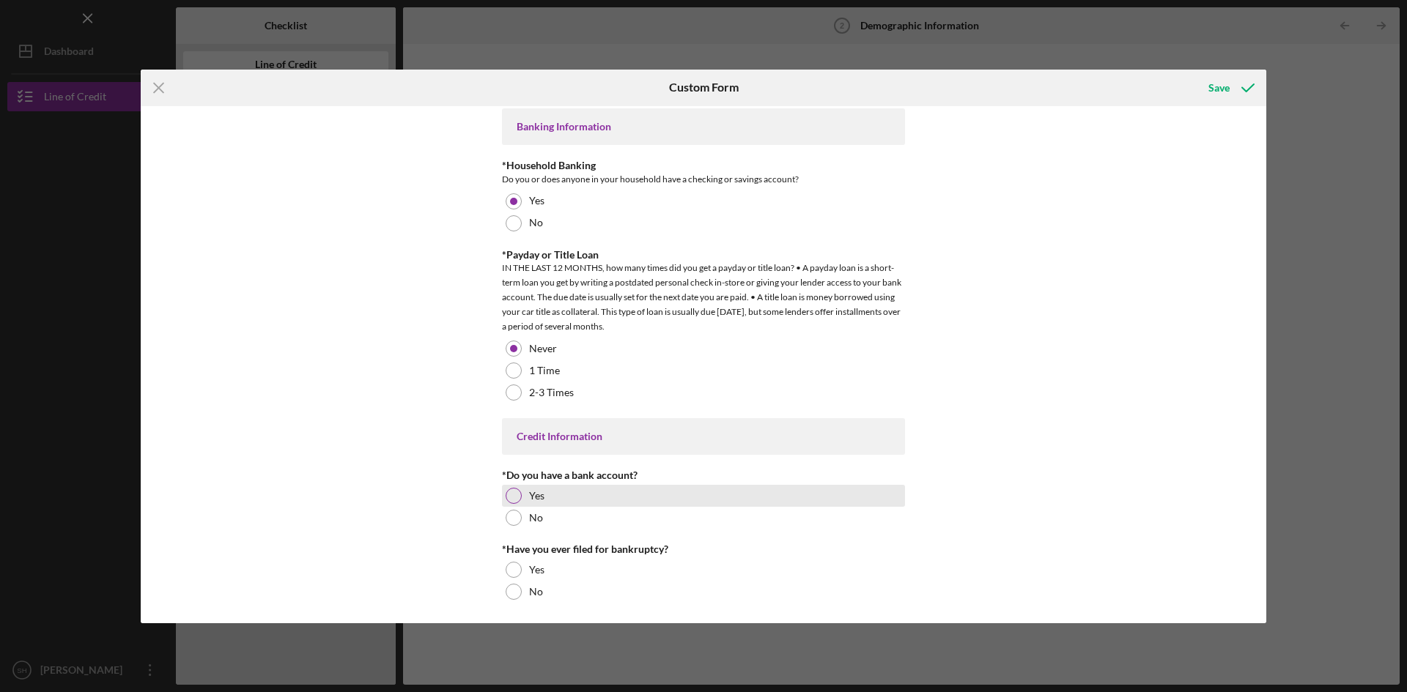
click at [510, 488] on div at bounding box center [514, 496] width 16 height 16
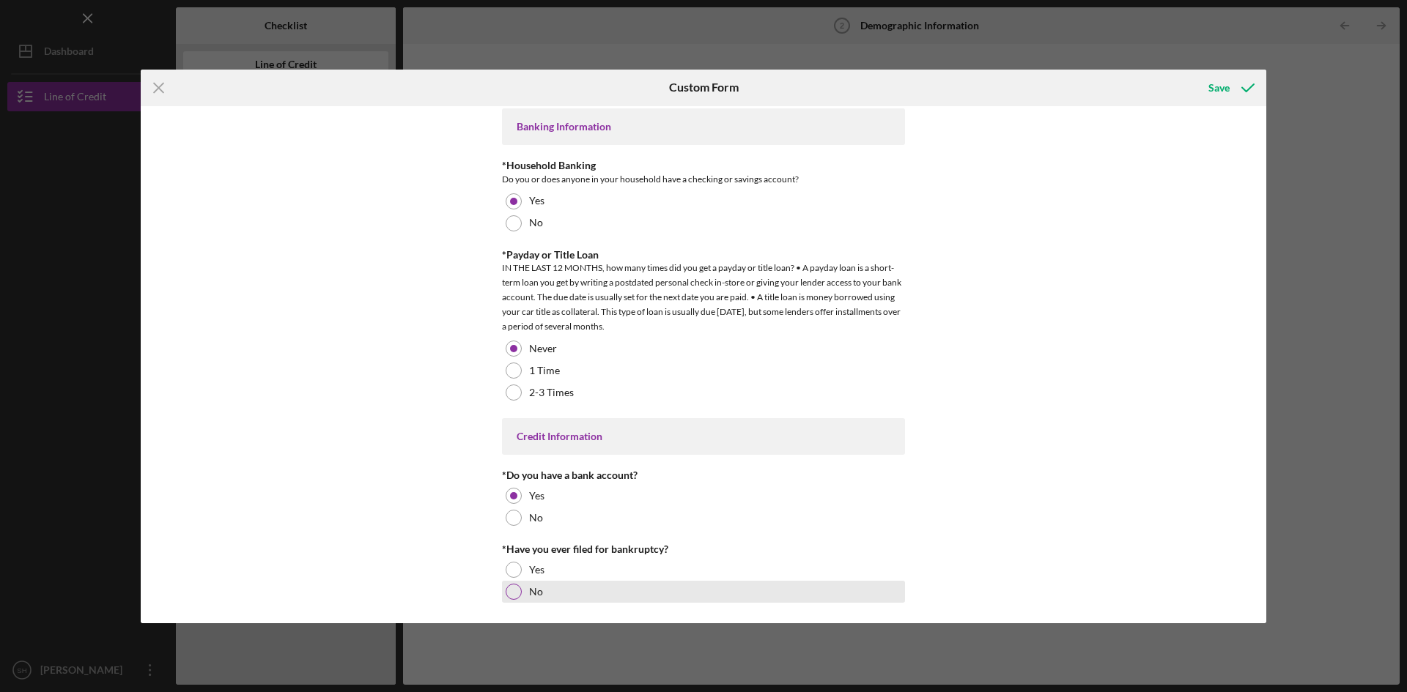
click at [510, 590] on div at bounding box center [514, 592] width 16 height 16
click at [1213, 86] on div "Save" at bounding box center [1218, 87] width 21 height 29
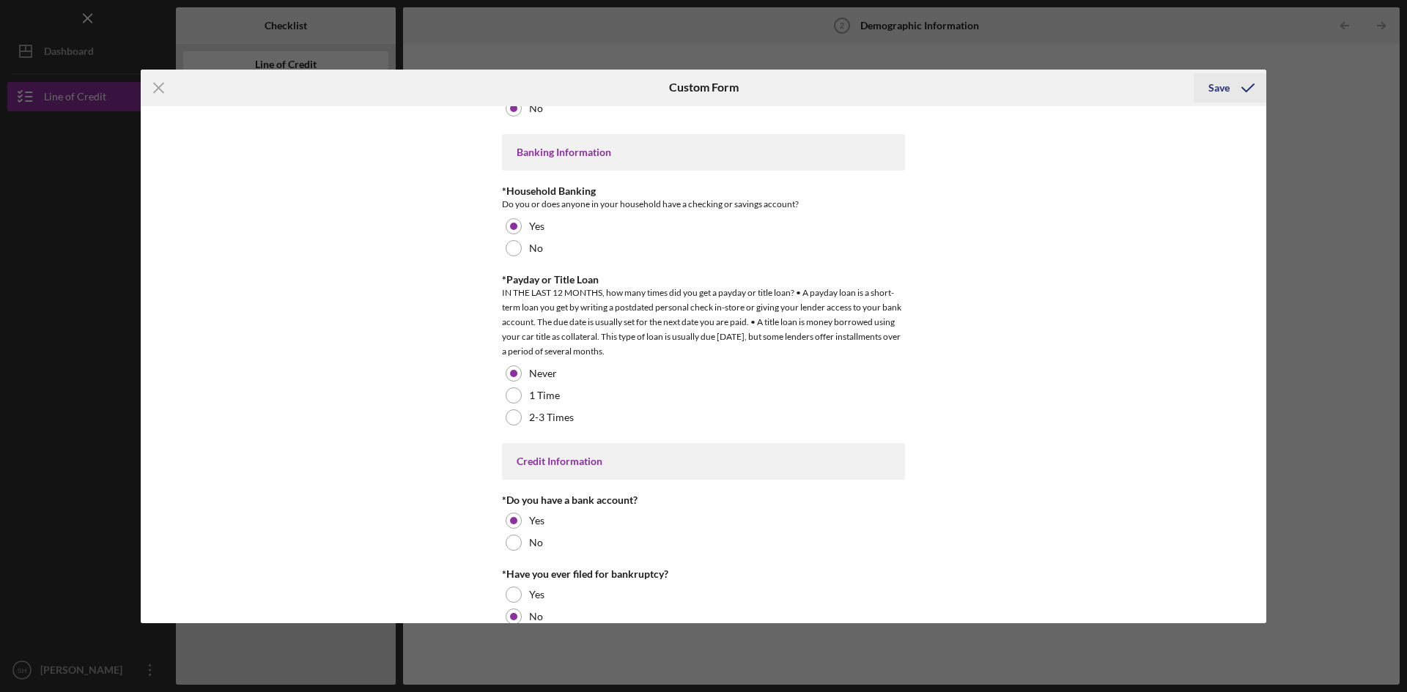
scroll to position [2859, 0]
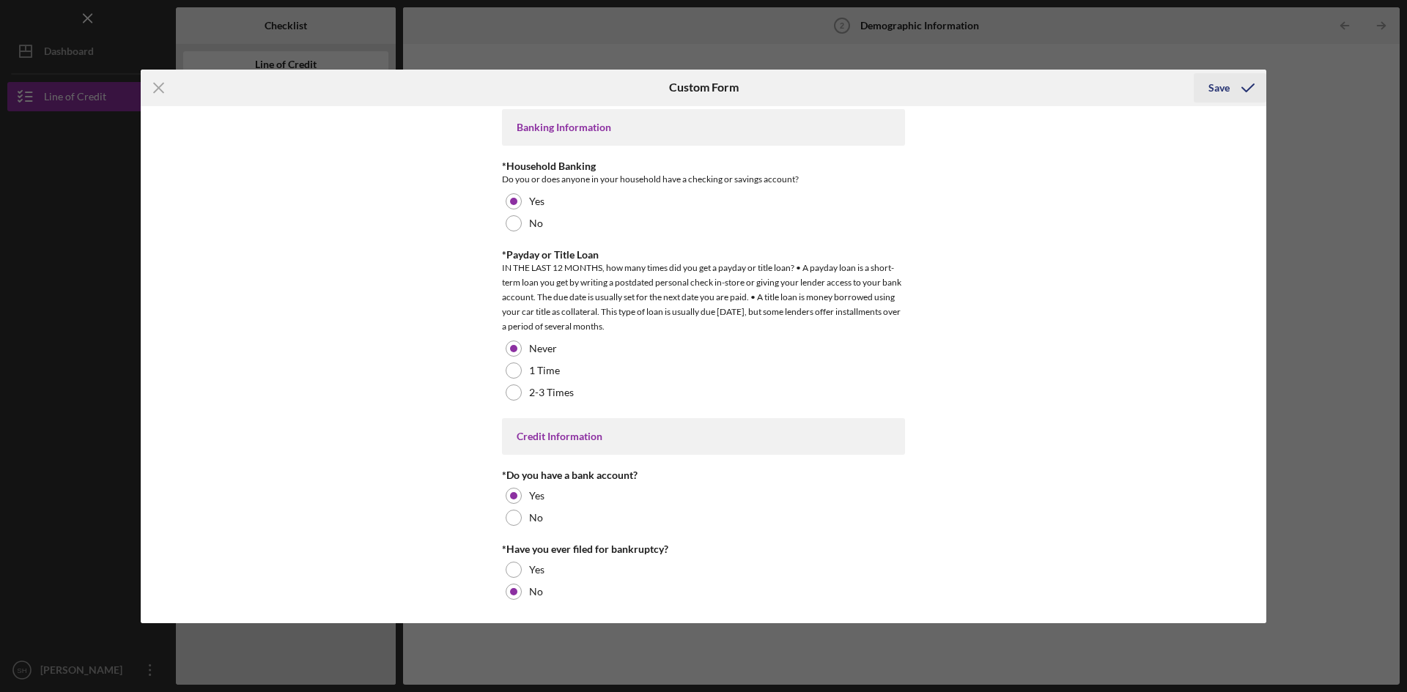
click at [1219, 84] on div "Save" at bounding box center [1218, 87] width 21 height 29
click at [157, 86] on line at bounding box center [159, 88] width 10 height 10
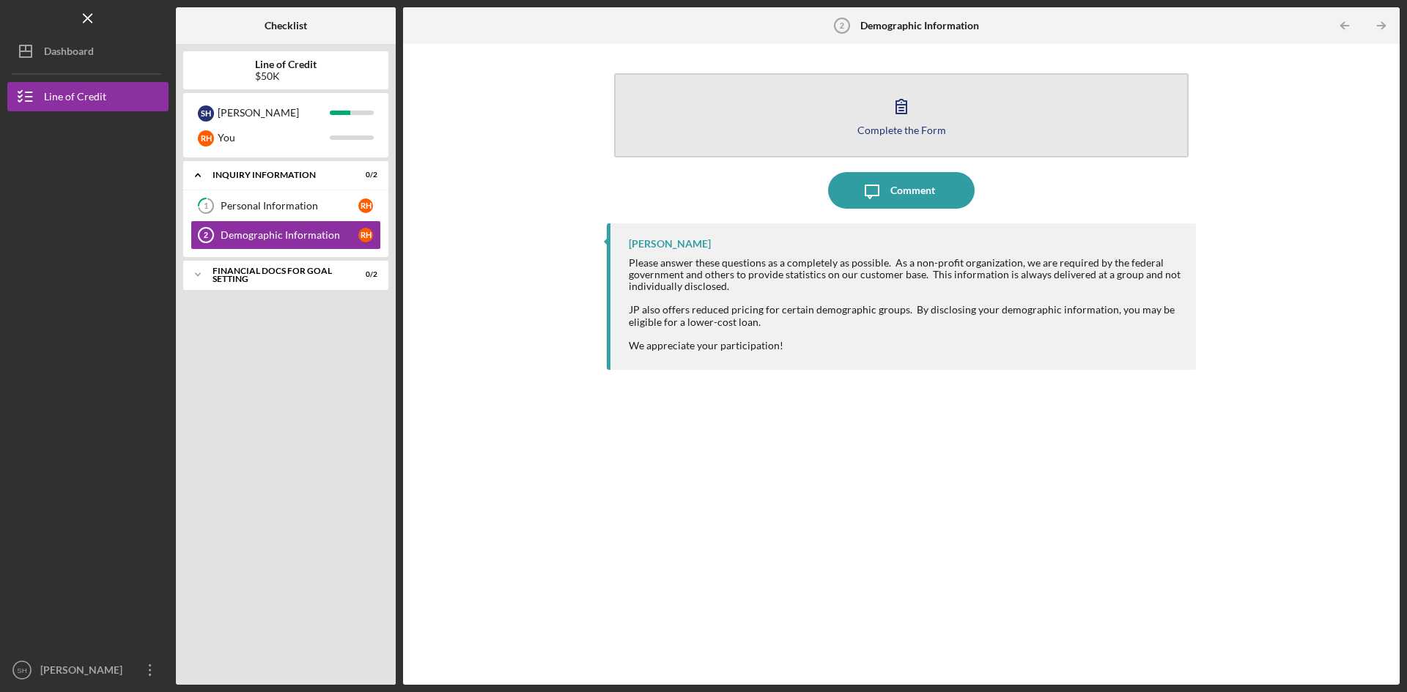
click at [916, 126] on div "Complete the Form" at bounding box center [901, 130] width 89 height 11
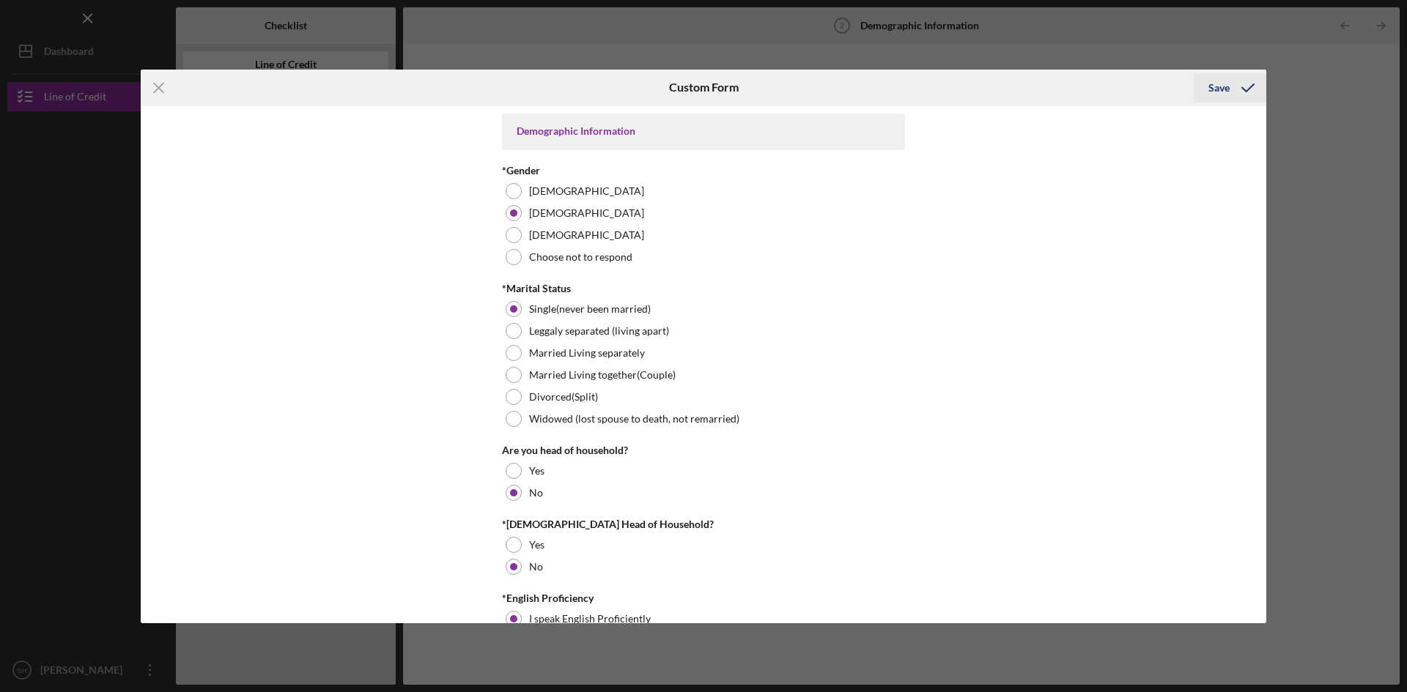
click at [1215, 86] on div "Save" at bounding box center [1218, 87] width 21 height 29
click at [150, 87] on icon "Icon/Menu Close" at bounding box center [159, 88] width 37 height 37
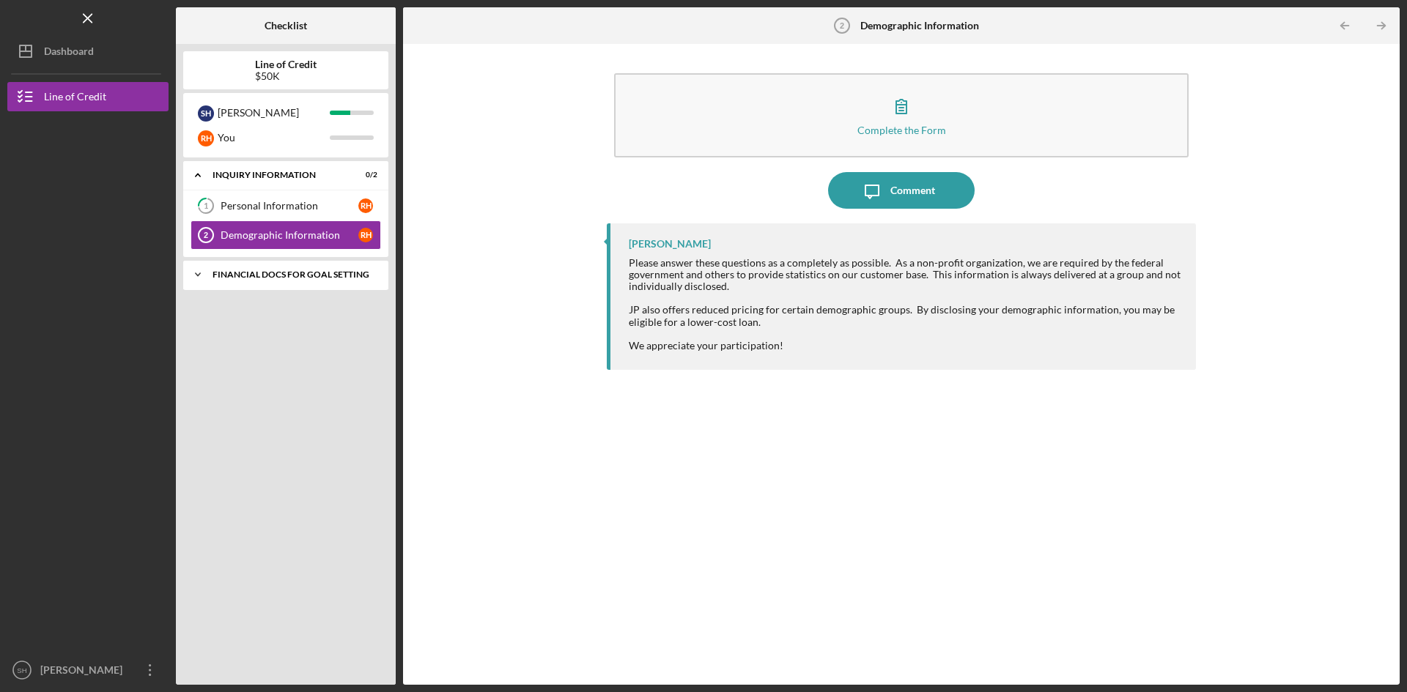
click at [265, 268] on div "Icon/Expander Financial Docs for Goal Setting 0 / 2" at bounding box center [285, 274] width 205 height 29
click at [275, 300] on div "Personal Income (last 30 days)" at bounding box center [290, 306] width 138 height 12
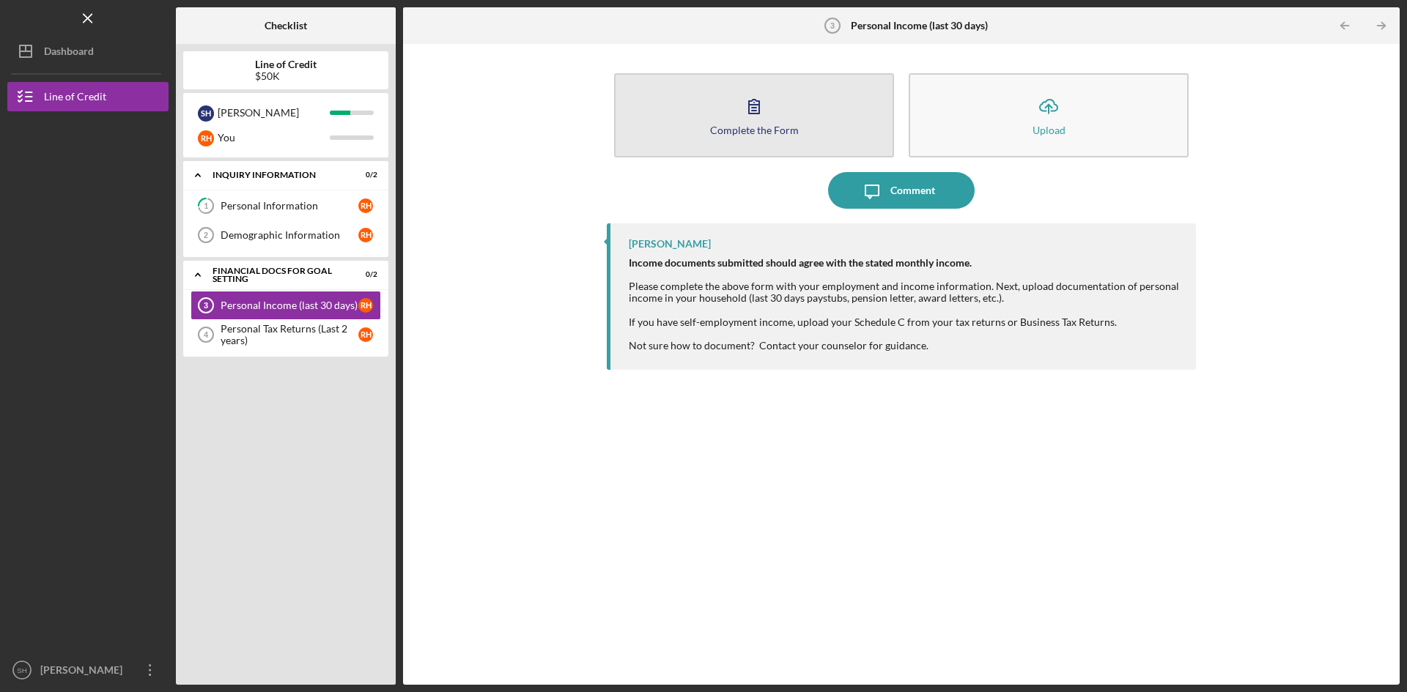
click at [745, 114] on icon "button" at bounding box center [754, 106] width 37 height 37
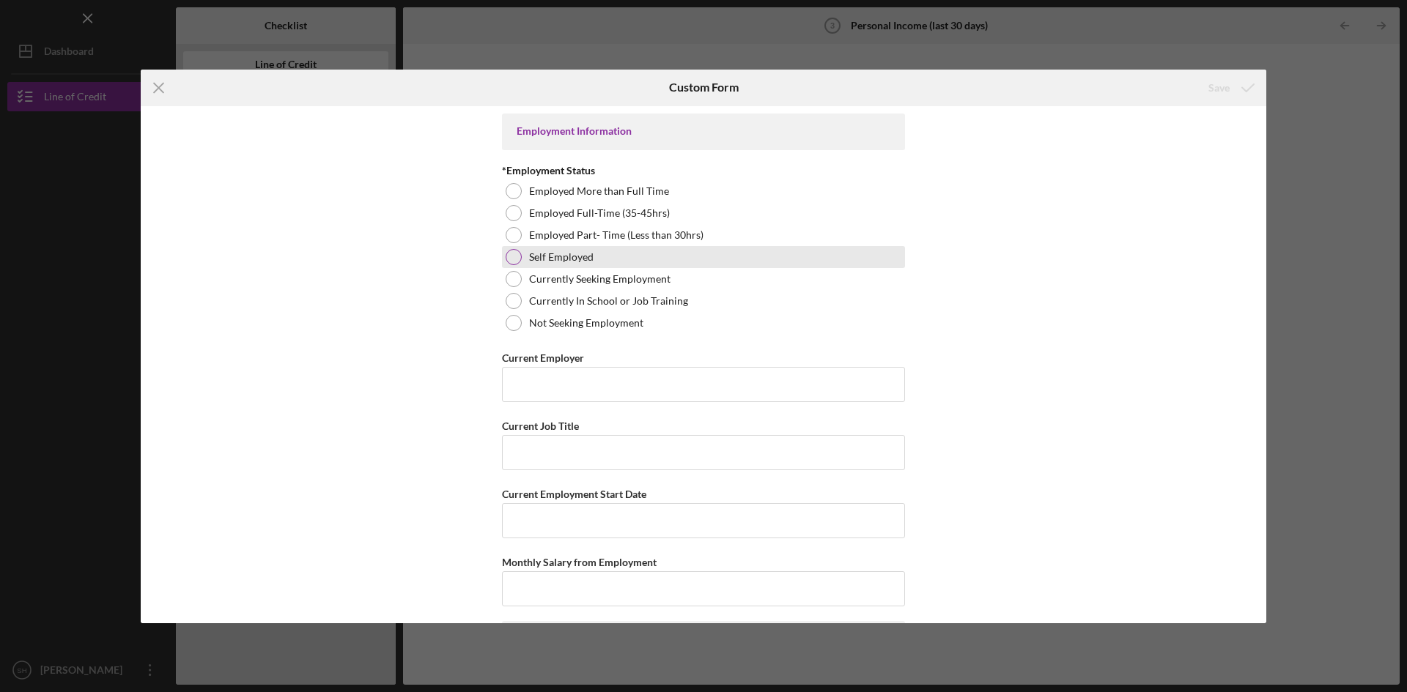
click at [511, 256] on div at bounding box center [514, 257] width 16 height 16
click at [596, 377] on input "Current Employer" at bounding box center [703, 384] width 403 height 35
type input "SHR Builders Inc."
click at [577, 453] on input "Current Job Title" at bounding box center [703, 452] width 403 height 35
type input "President"
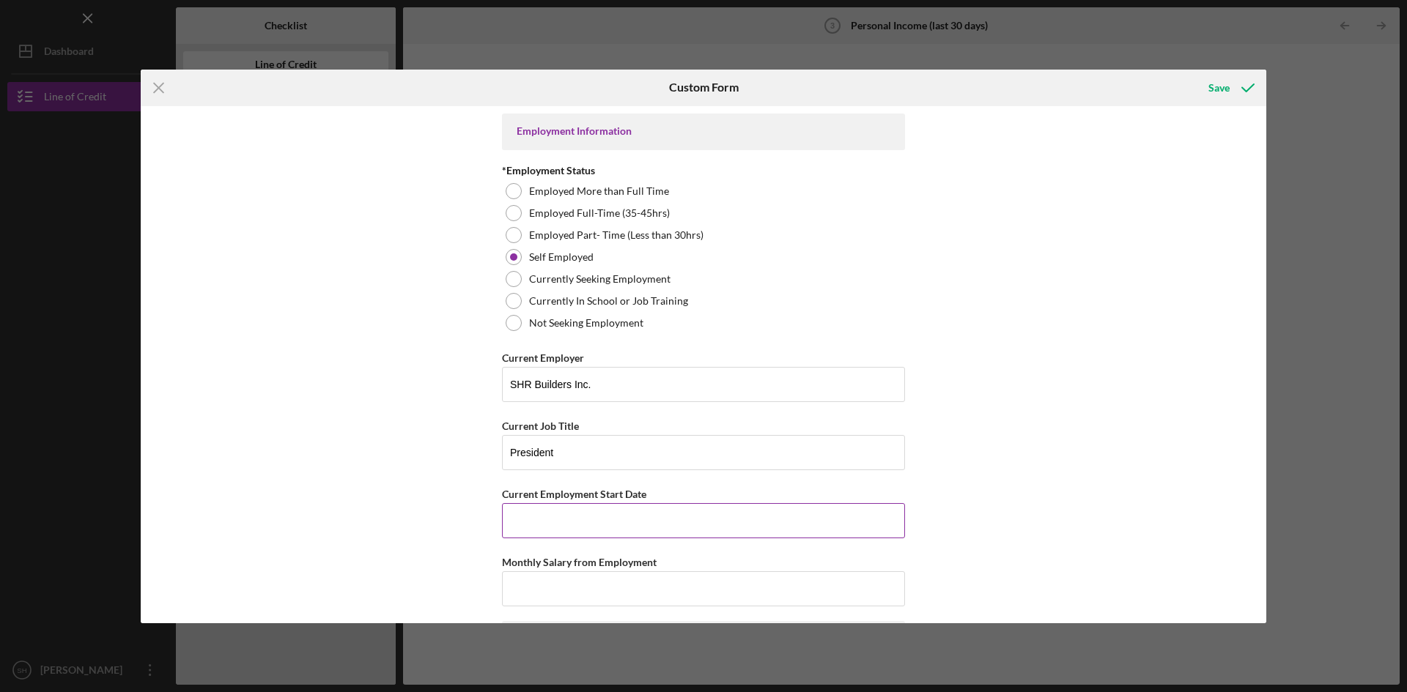
click at [524, 524] on input "Current Employment Start Date" at bounding box center [703, 520] width 403 height 35
type input "[DATE]"
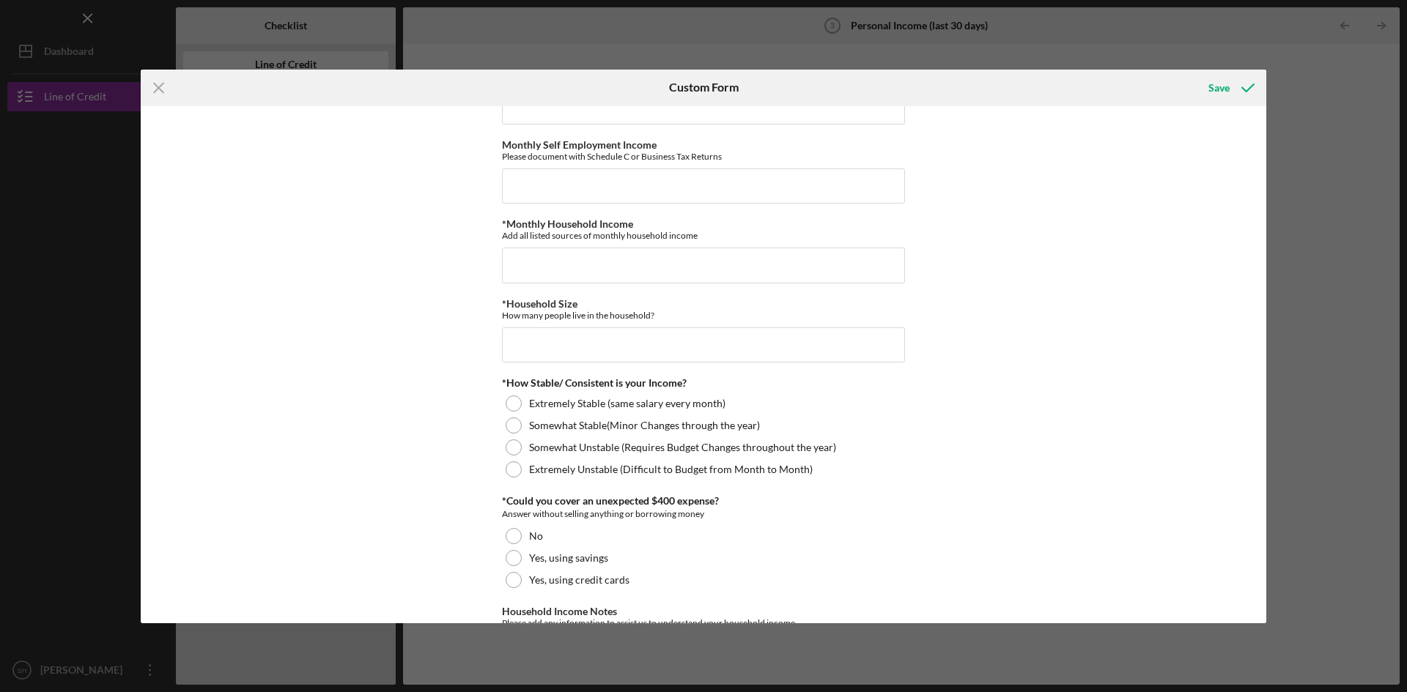
scroll to position [616, 0]
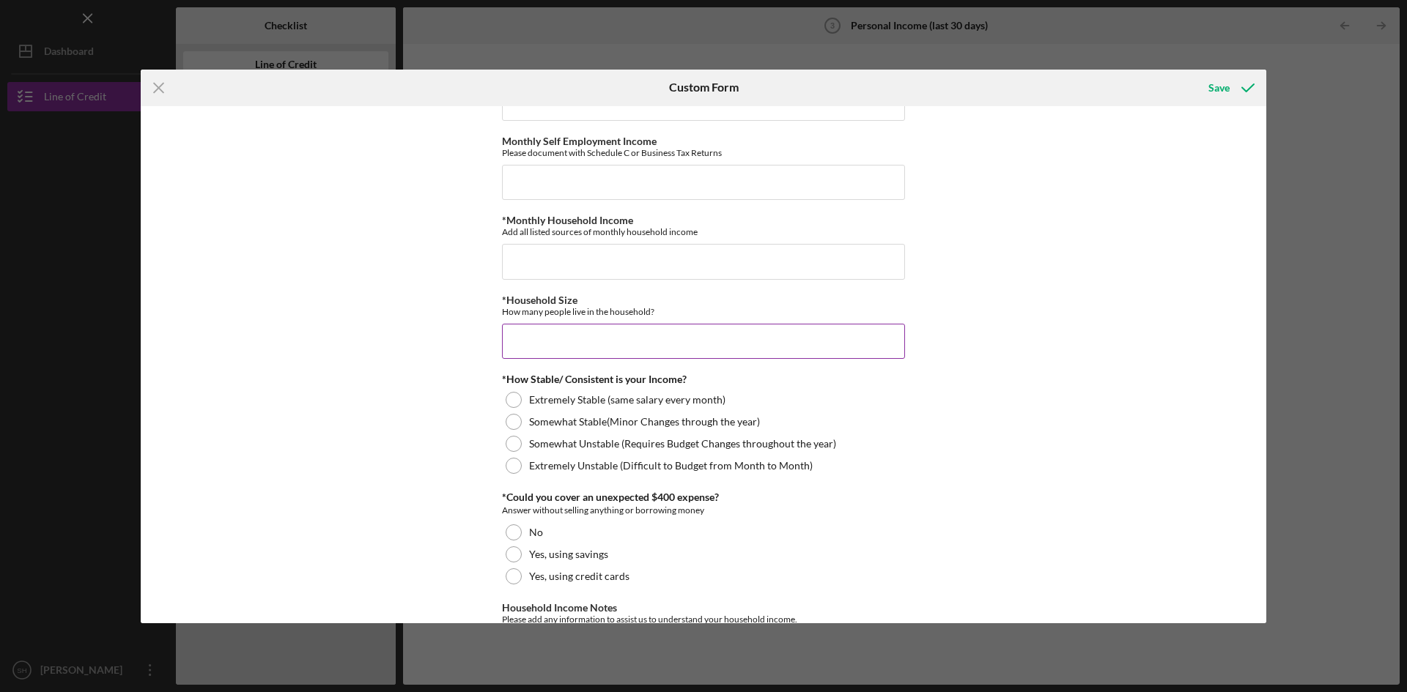
click at [662, 343] on input "*Household Size" at bounding box center [703, 341] width 403 height 35
type input "6"
click at [511, 462] on div at bounding box center [514, 466] width 16 height 16
click at [508, 530] on div at bounding box center [514, 533] width 16 height 16
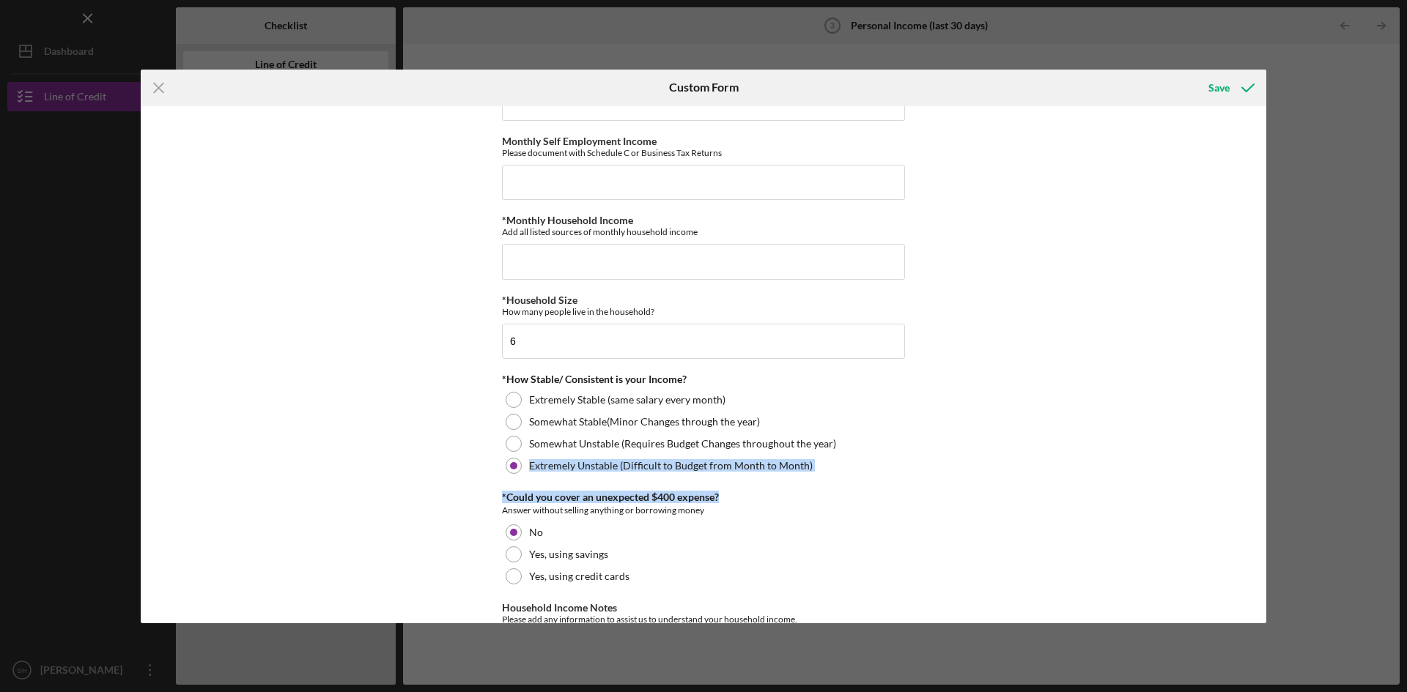
drag, startPoint x: 1266, startPoint y: 446, endPoint x: 1266, endPoint y: 493, distance: 46.9
click at [1266, 493] on div "Icon/Menu Close Custom Form Save Employment Information *Employment Status Empl…" at bounding box center [703, 346] width 1407 height 692
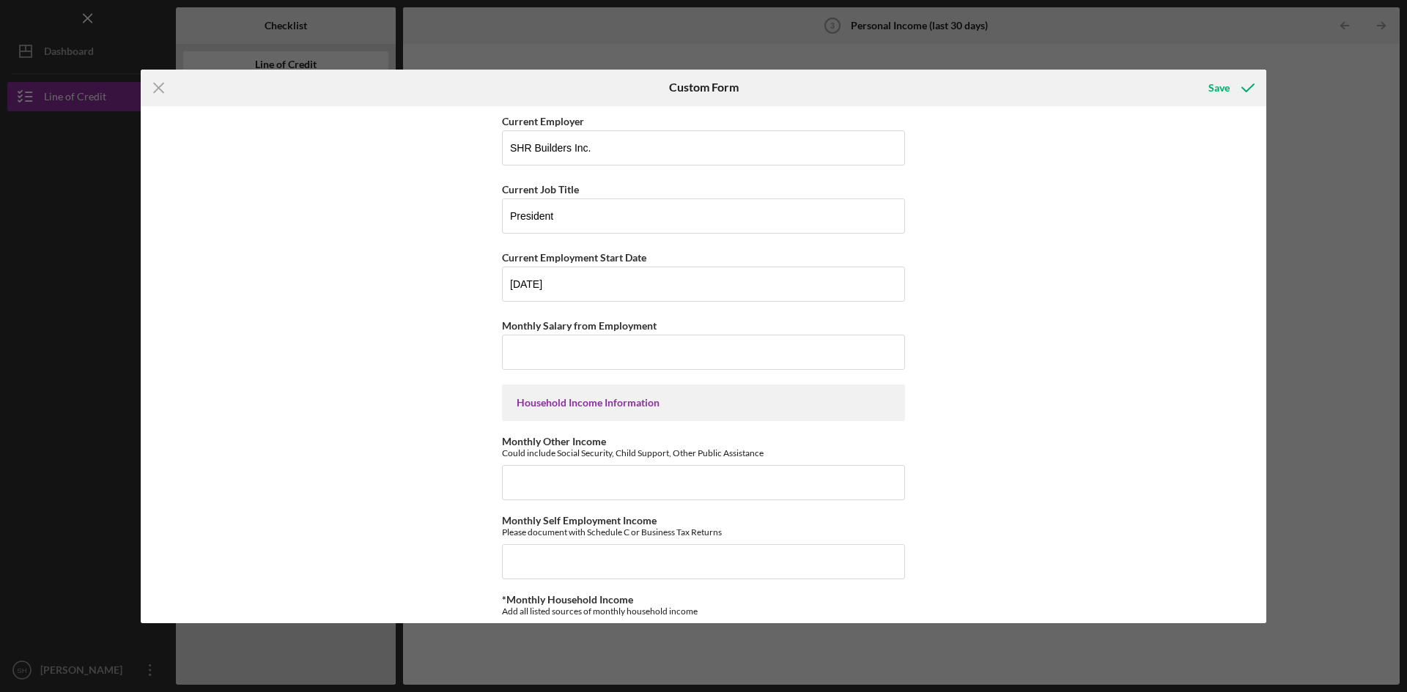
scroll to position [232, 0]
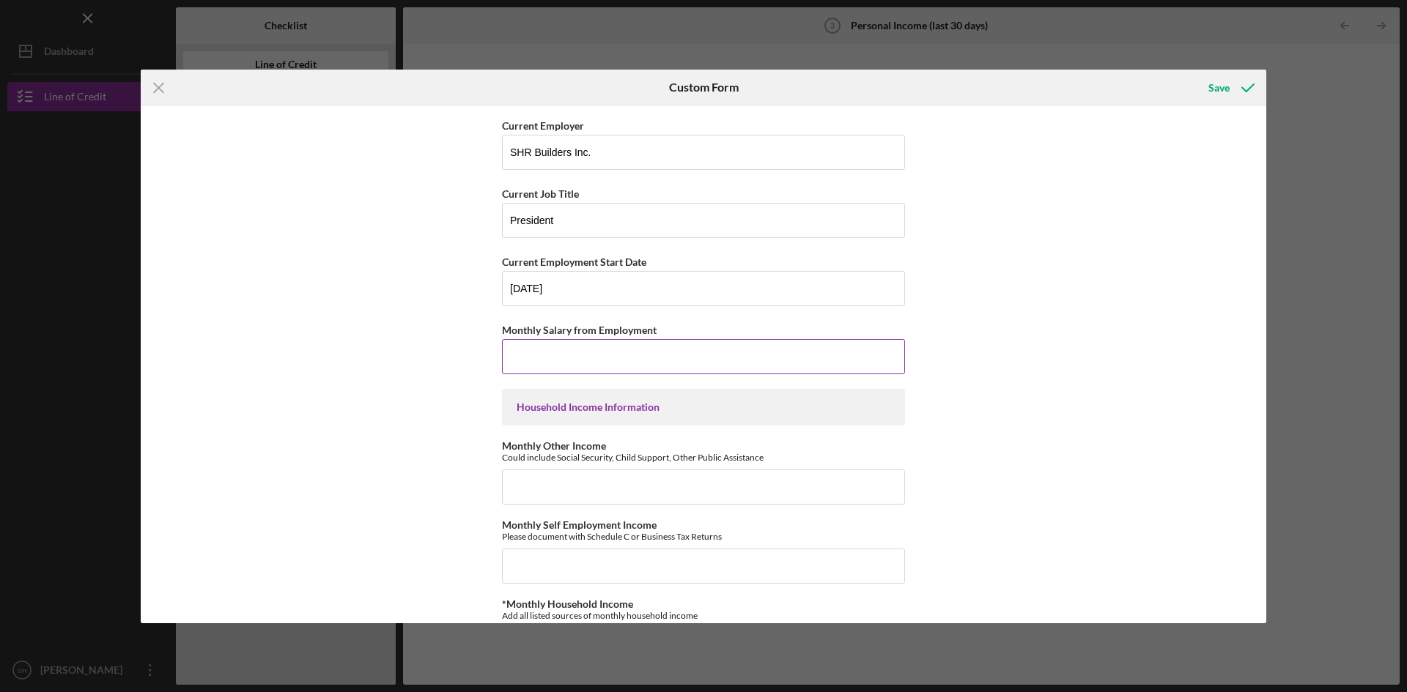
click at [585, 352] on input "Monthly Salary from Employment" at bounding box center [703, 356] width 403 height 35
click at [587, 484] on input "Monthly Other Income" at bounding box center [703, 487] width 403 height 35
drag, startPoint x: 547, startPoint y: 478, endPoint x: 385, endPoint y: 474, distance: 162.0
click at [385, 474] on div "Employment Information *Employment Status Employed More than Full Time Employed…" at bounding box center [703, 364] width 1125 height 517
type input "$842.00"
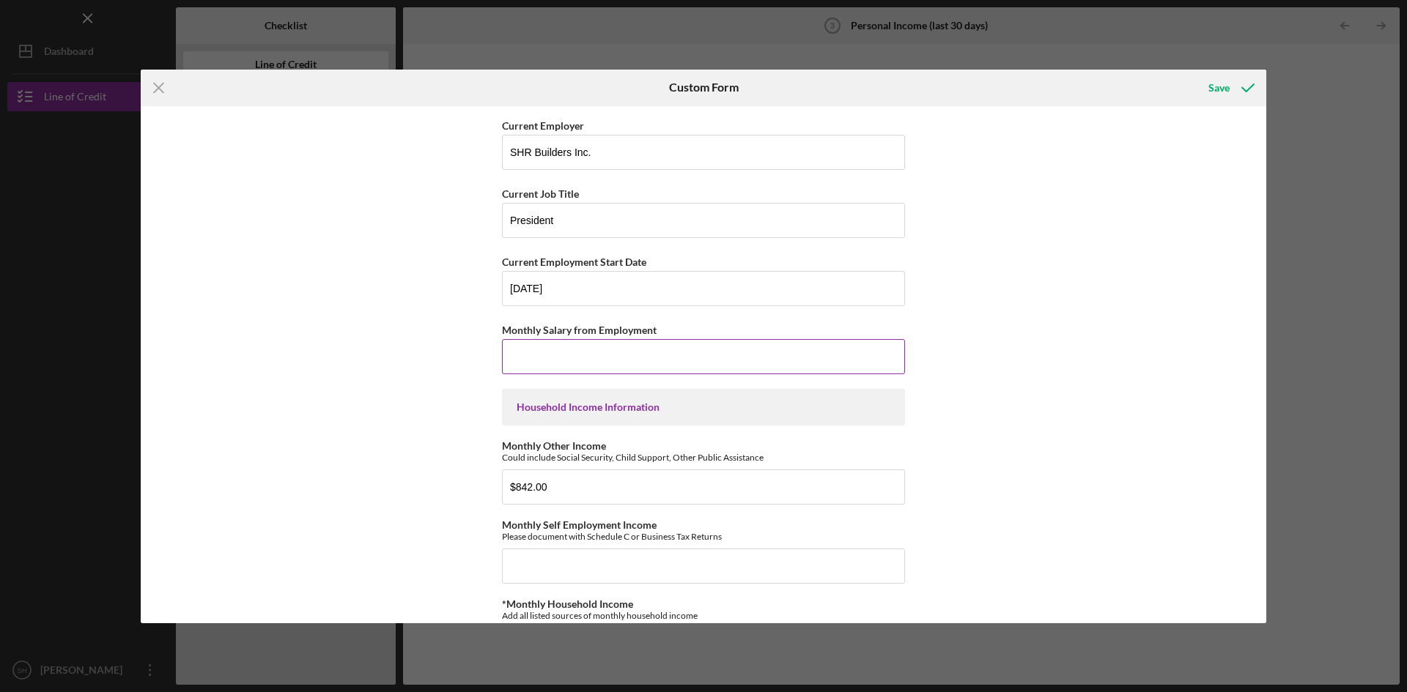
click at [569, 351] on input "Monthly Salary from Employment" at bounding box center [703, 356] width 403 height 35
type input "$1,000"
drag, startPoint x: 569, startPoint y: 352, endPoint x: 395, endPoint y: 347, distance: 174.4
click at [395, 347] on div "Employment Information *Employment Status Employed More than Full Time Employed…" at bounding box center [703, 364] width 1125 height 517
click at [533, 562] on input "Monthly Self Employment Income" at bounding box center [703, 566] width 403 height 35
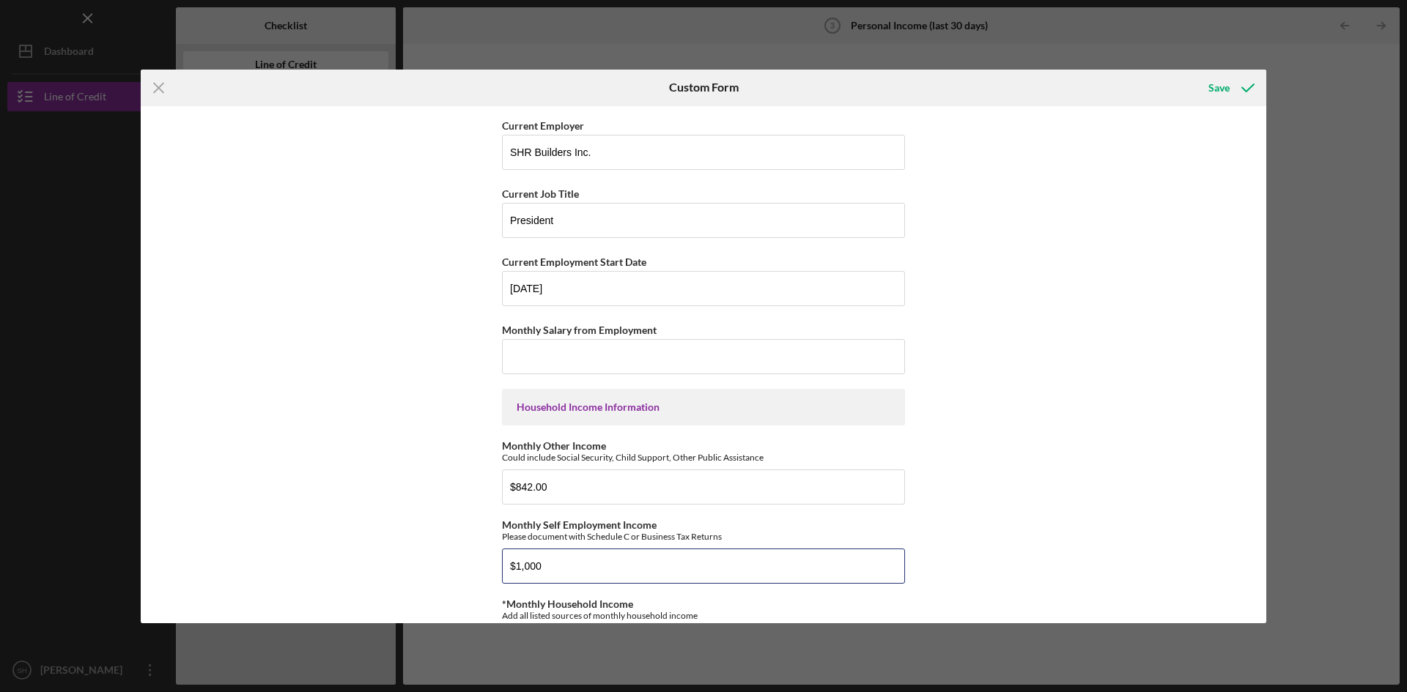
type input "$1,000"
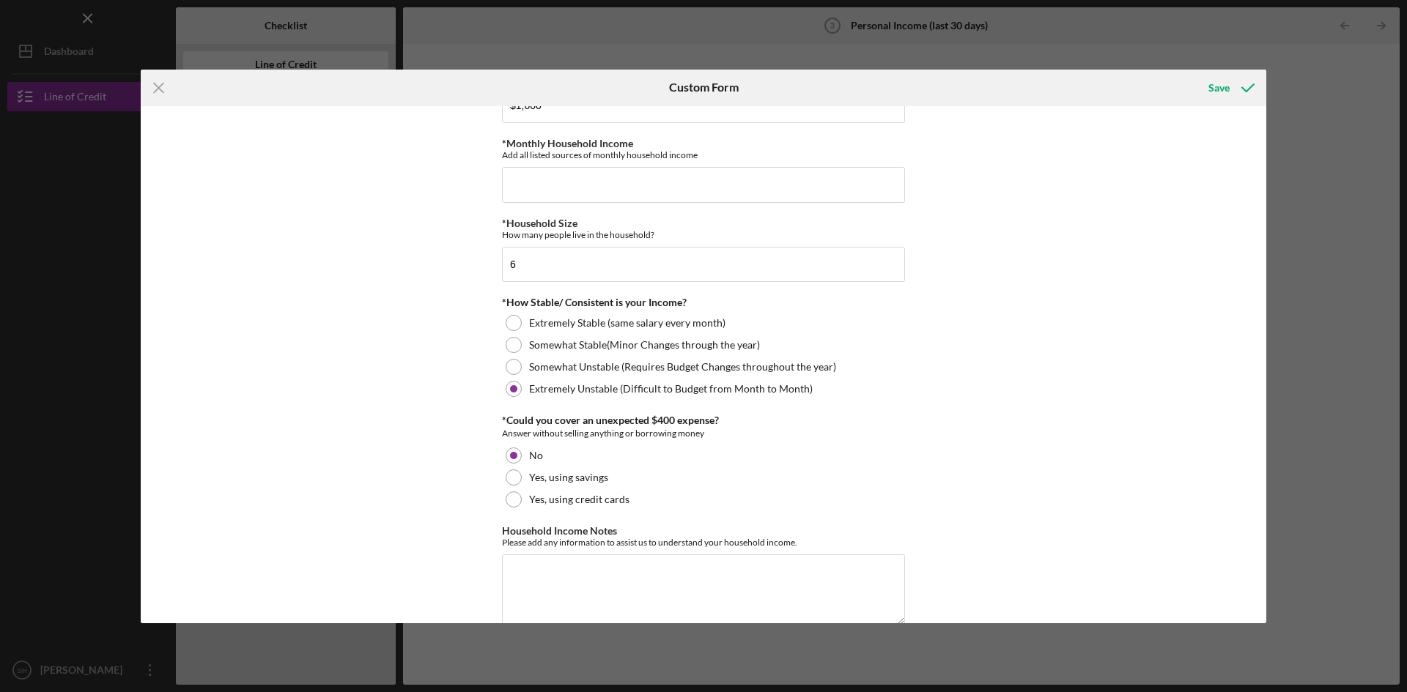
scroll to position [719, 0]
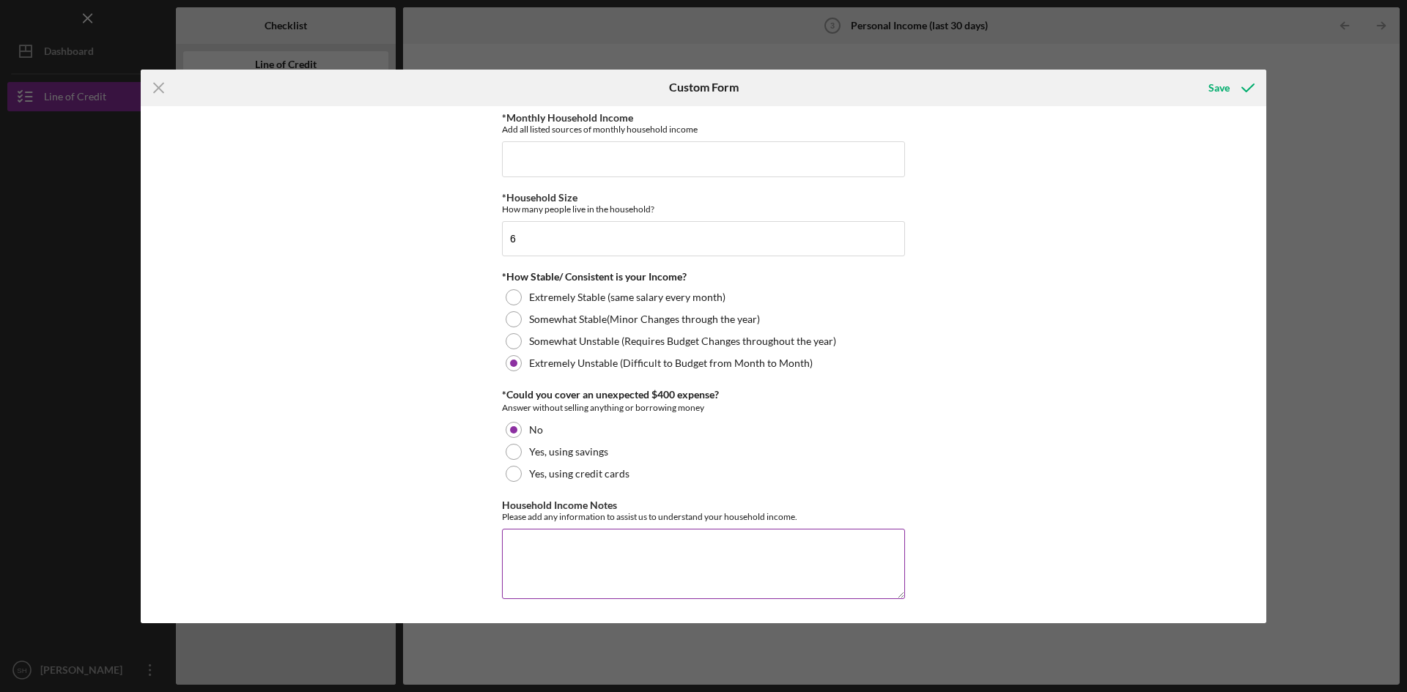
click at [517, 541] on textarea "Household Income Notes" at bounding box center [703, 564] width 403 height 70
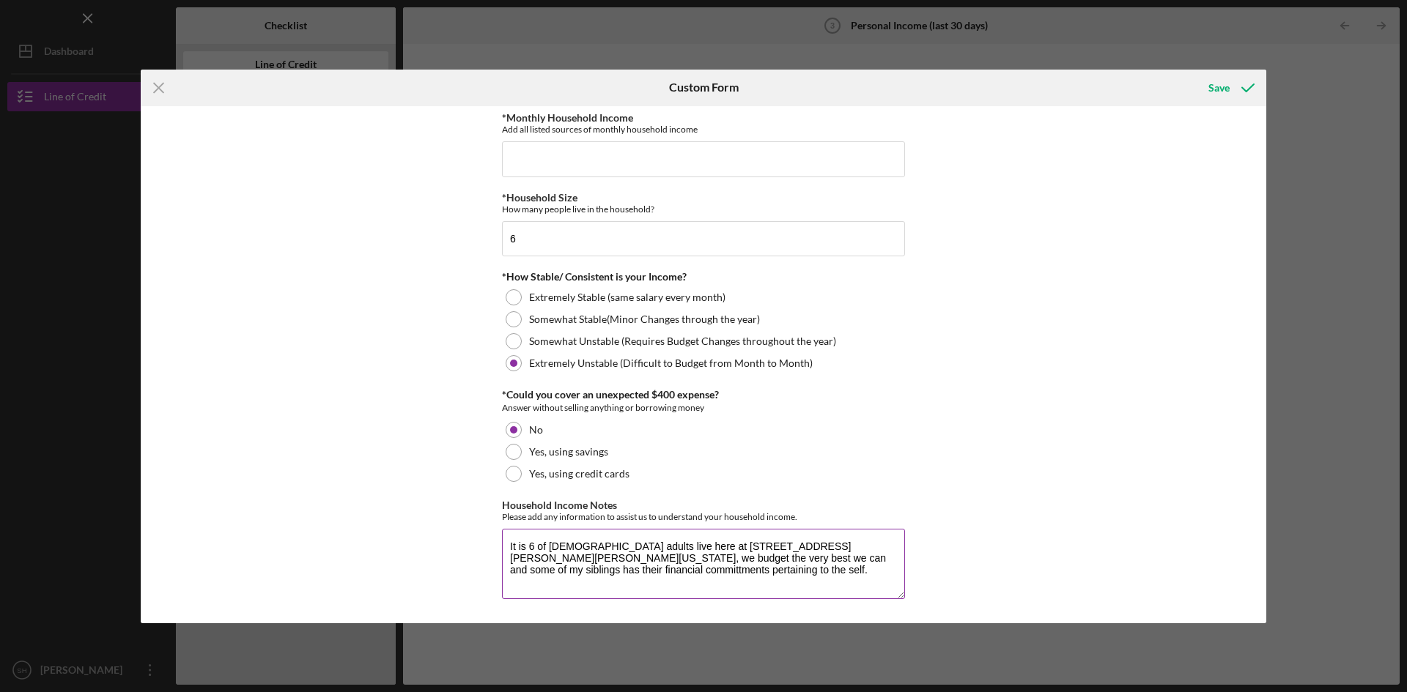
click at [897, 556] on textarea "It is 6 of [DEMOGRAPHIC_DATA] adults live here at [STREET_ADDRESS][PERSON_NAME]…" at bounding box center [703, 564] width 403 height 70
click at [618, 574] on textarea "It is 6 of [DEMOGRAPHIC_DATA] adults live here at [STREET_ADDRESS][PERSON_NAME]…" at bounding box center [703, 564] width 403 height 70
type textarea "It is 6 of [DEMOGRAPHIC_DATA] adults live here at [STREET_ADDRESS][PERSON_NAME]…"
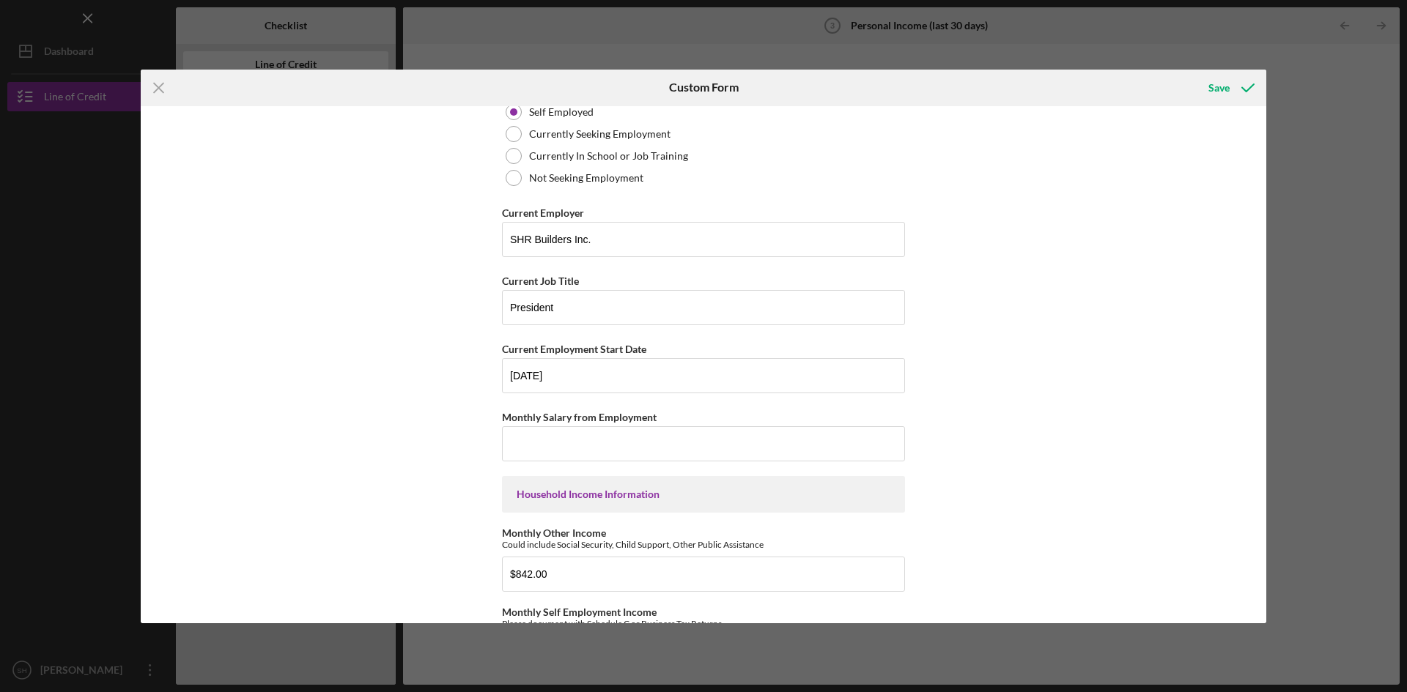
scroll to position [0, 0]
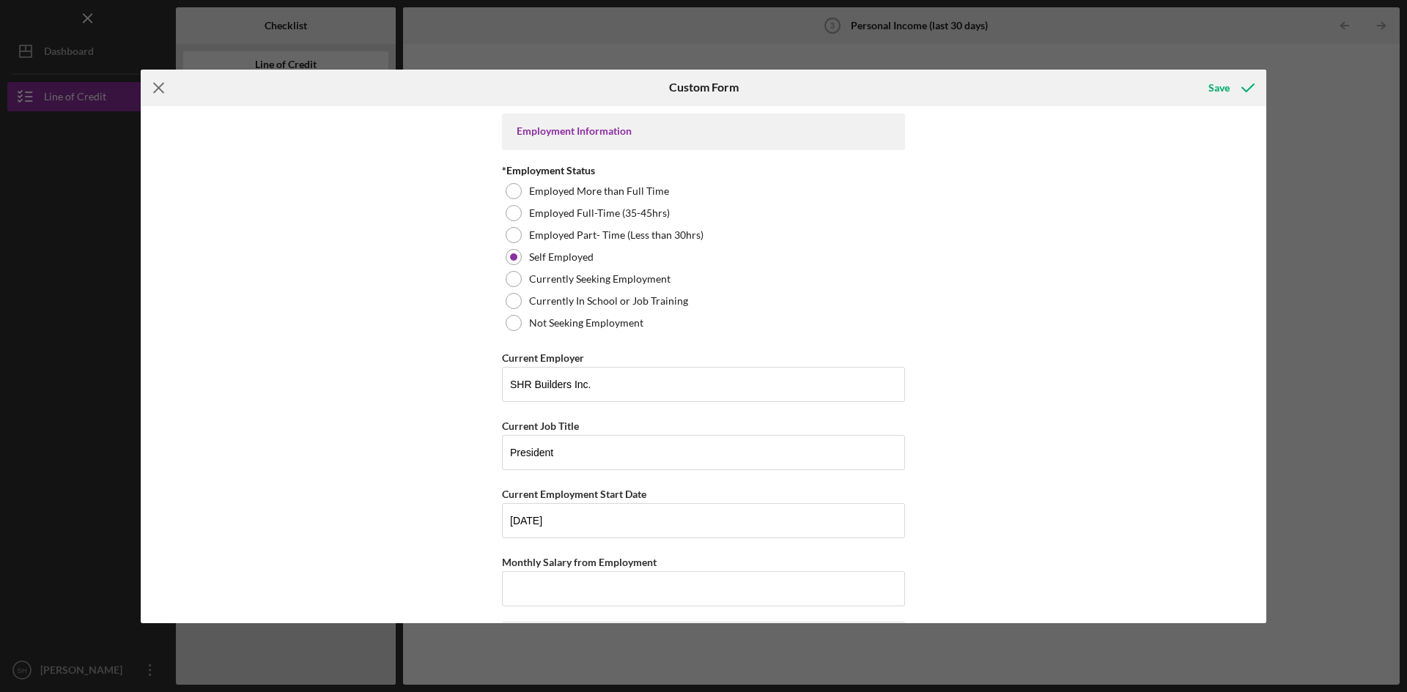
click at [156, 83] on icon "Icon/Menu Close" at bounding box center [159, 88] width 37 height 37
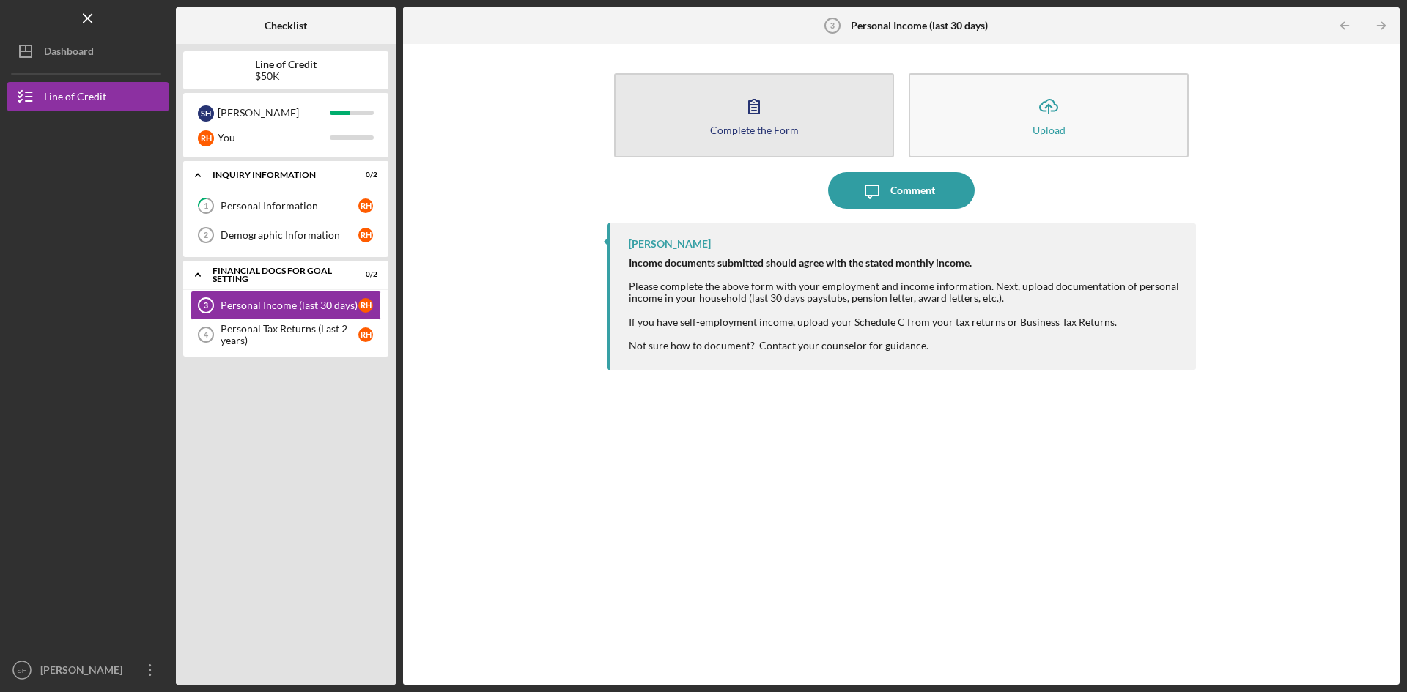
click at [727, 133] on div "Complete the Form" at bounding box center [754, 130] width 89 height 11
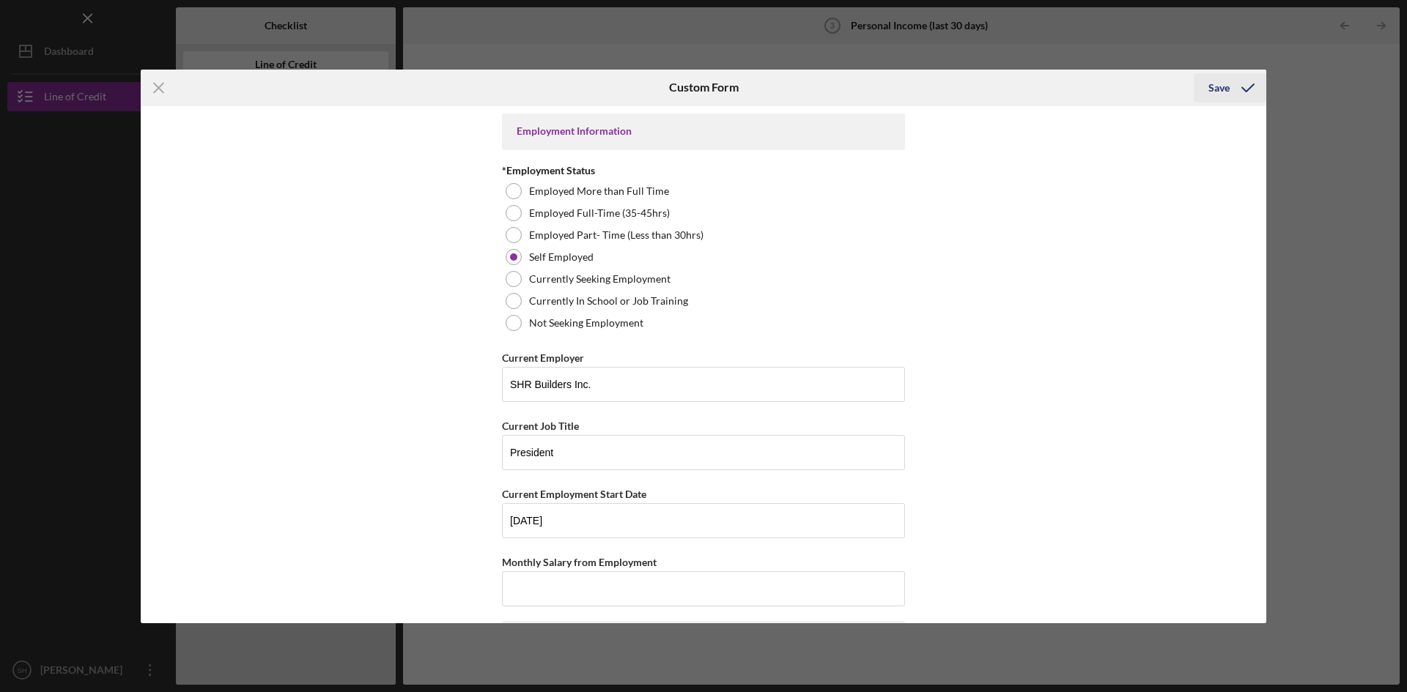
click at [1214, 86] on div "Save" at bounding box center [1218, 87] width 21 height 29
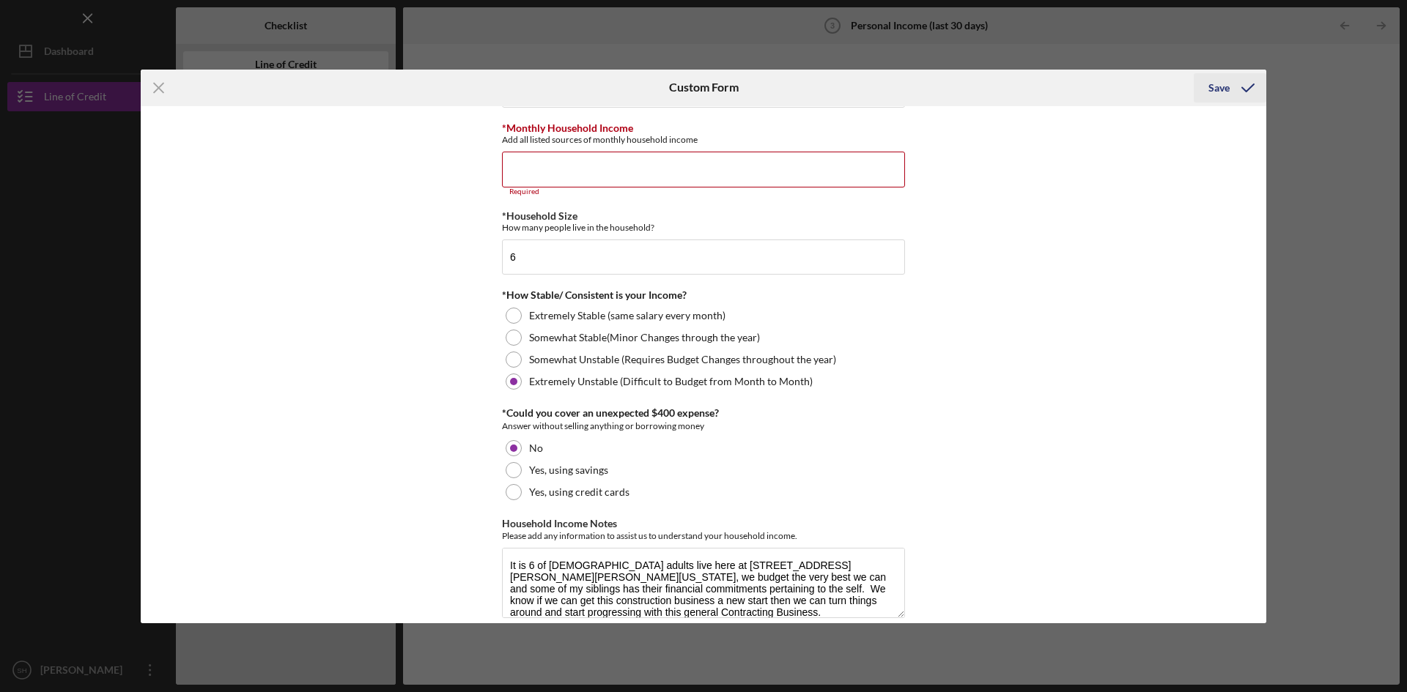
scroll to position [725, 0]
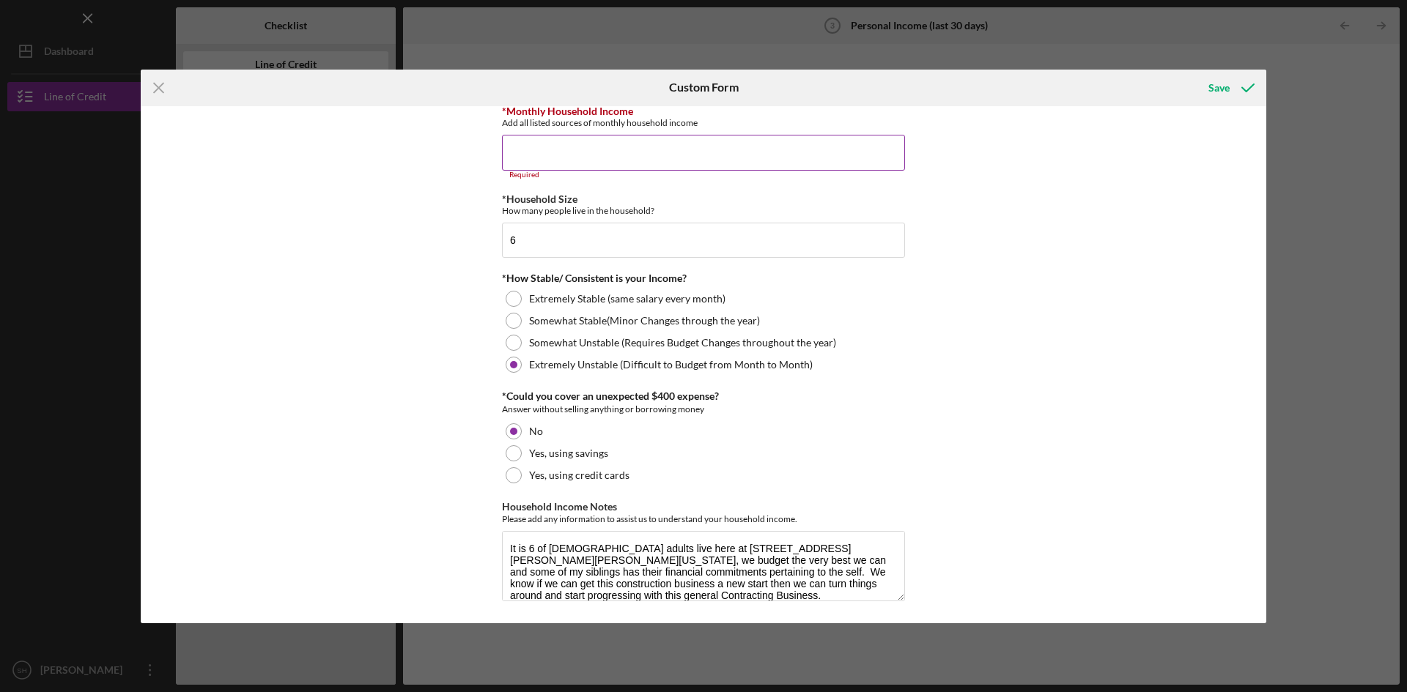
click at [622, 152] on input "*Monthly Household Income" at bounding box center [703, 152] width 403 height 35
type input "$7,200"
click at [1221, 92] on div "Save" at bounding box center [1218, 87] width 21 height 29
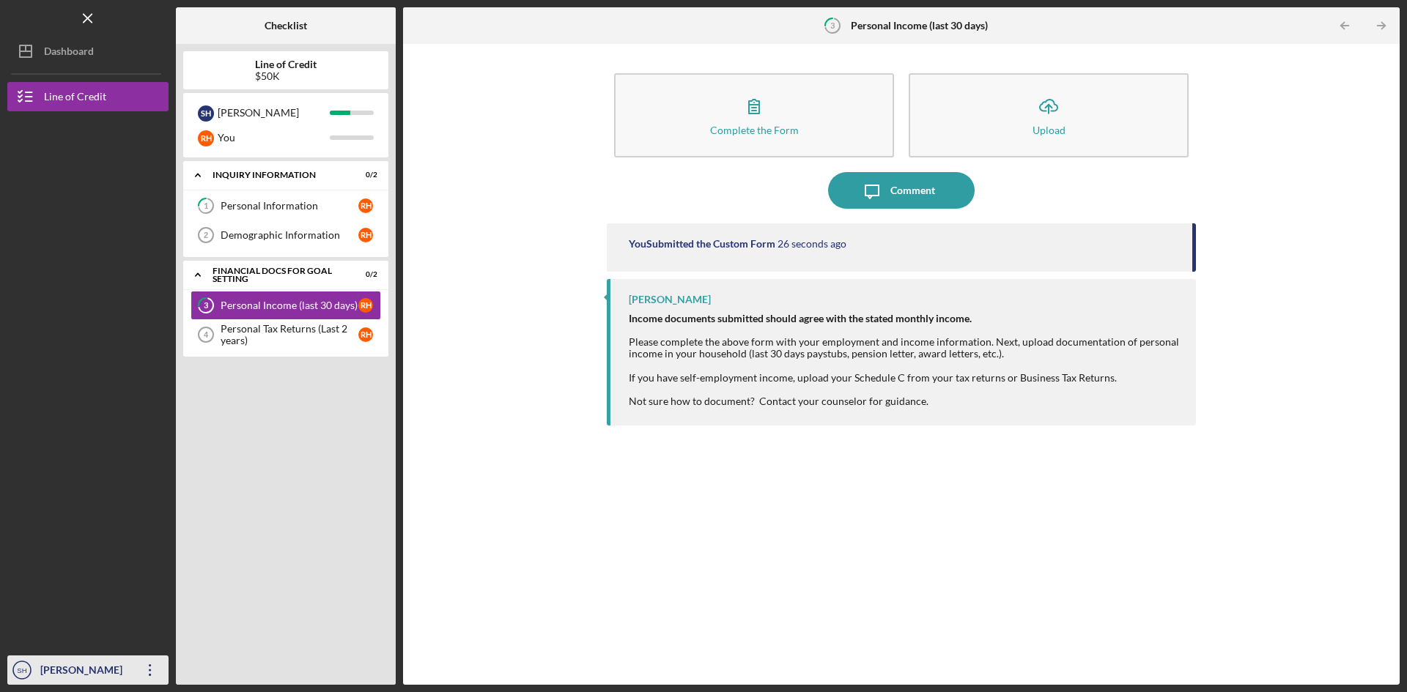
click at [125, 669] on div "[PERSON_NAME]" at bounding box center [84, 672] width 95 height 33
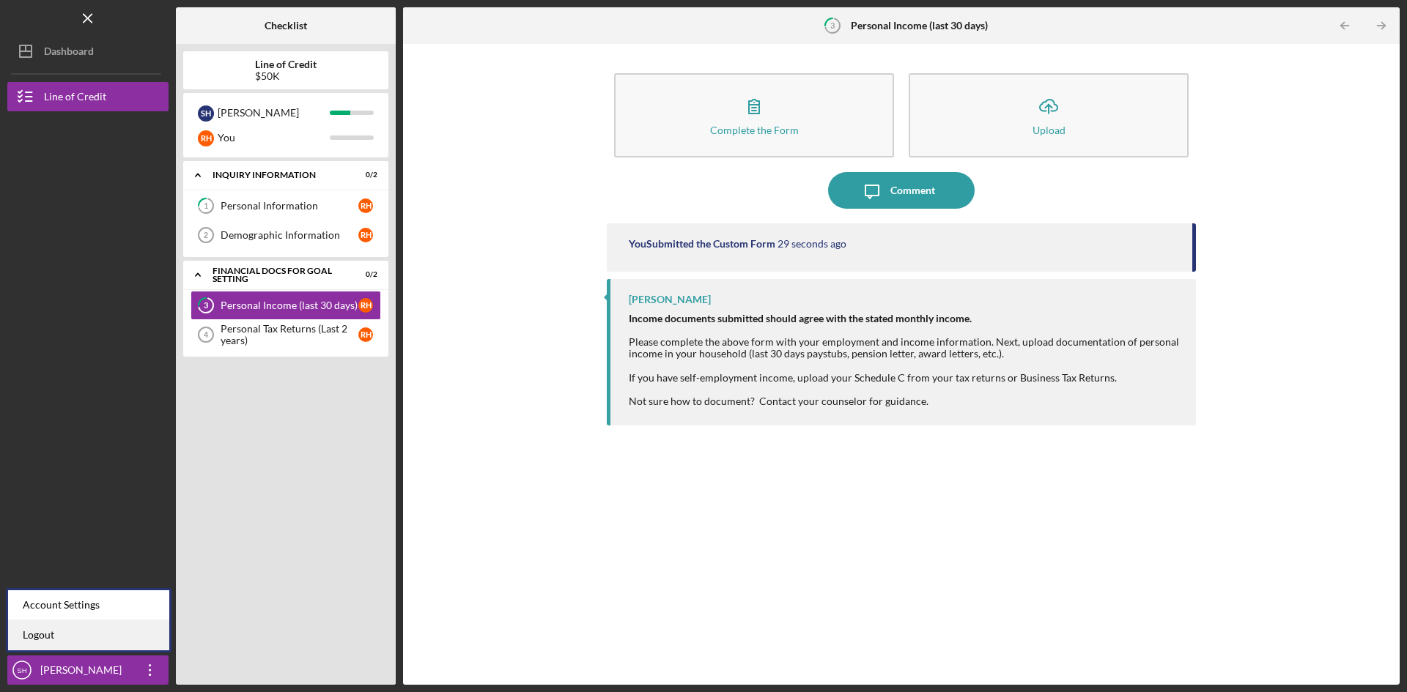
click at [45, 632] on link "Logout" at bounding box center [88, 636] width 161 height 30
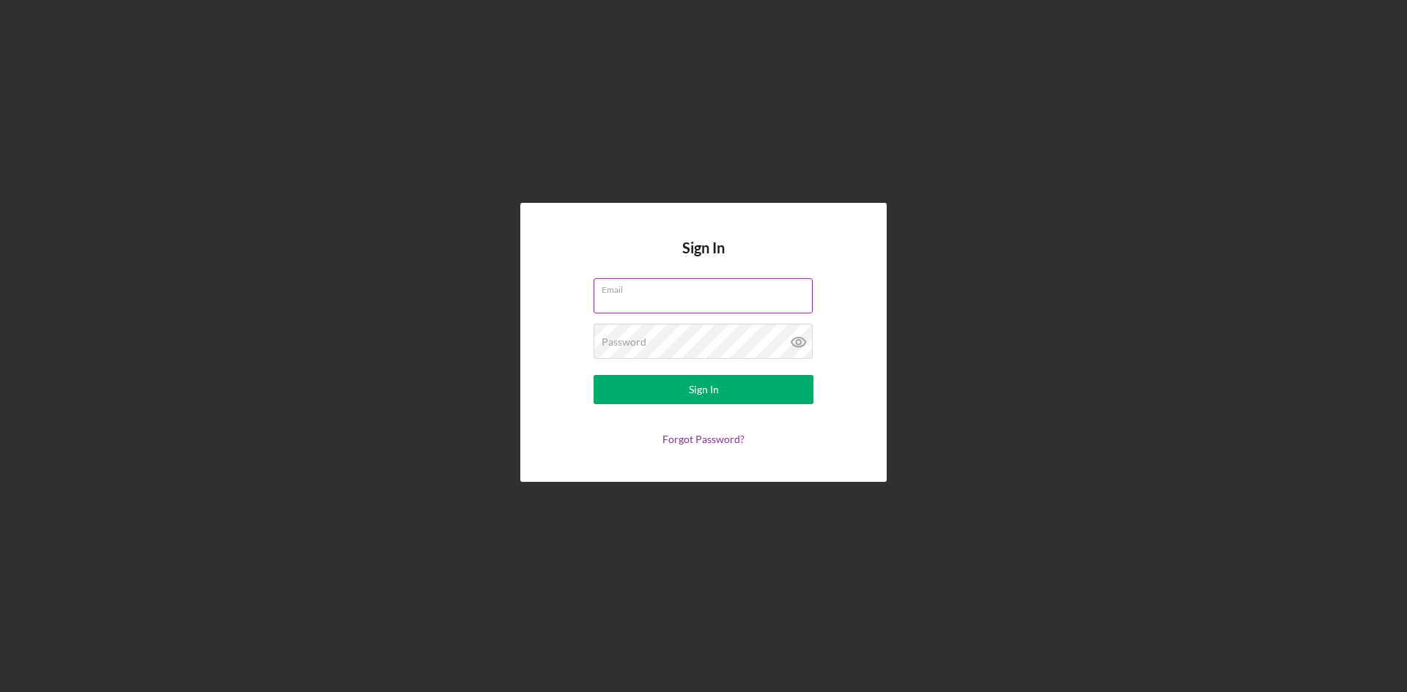
click at [667, 296] on input "Email" at bounding box center [702, 295] width 219 height 35
type input "[EMAIL_ADDRESS][DOMAIN_NAME]"
click at [702, 393] on div "Sign In" at bounding box center [704, 389] width 30 height 29
